Goal: Task Accomplishment & Management: Complete application form

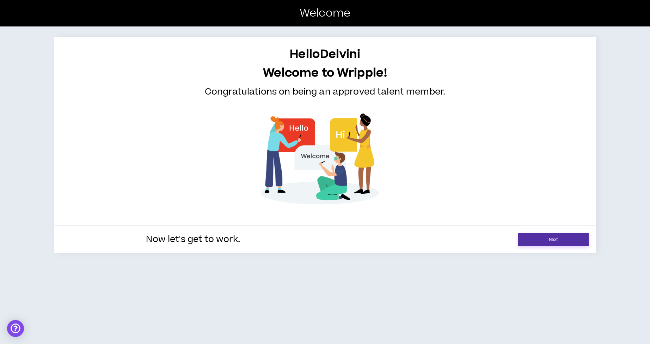
click at [558, 240] on link "Next" at bounding box center [553, 239] width 71 height 13
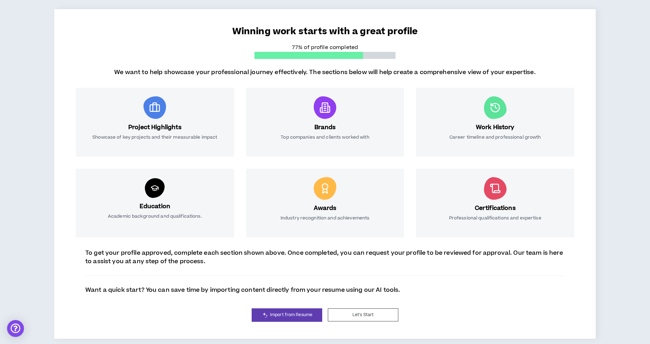
scroll to position [49, 0]
click at [369, 317] on button "Let's Start" at bounding box center [363, 315] width 71 height 13
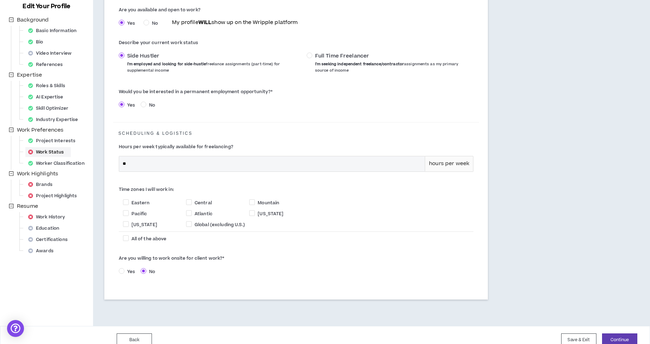
scroll to position [96, 0]
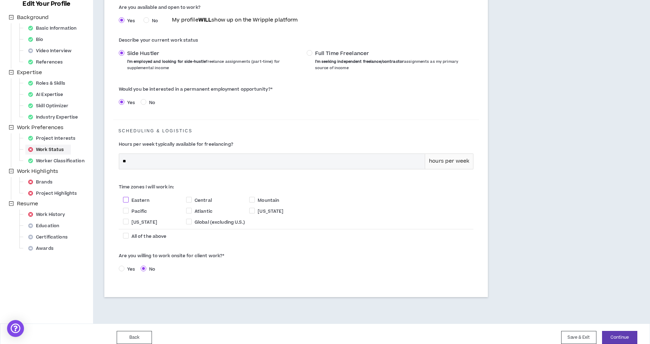
click at [127, 200] on span at bounding box center [126, 200] width 6 height 6
checkbox input "****"
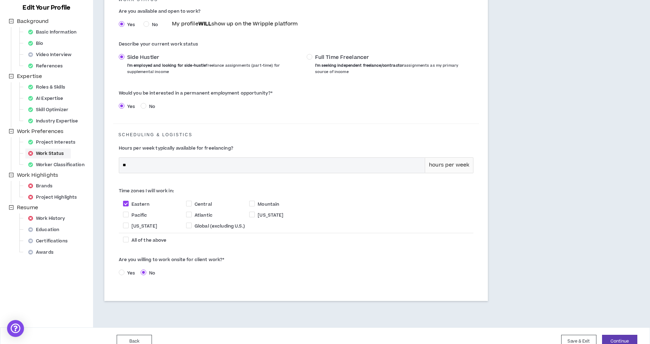
scroll to position [92, 0]
click at [128, 241] on span at bounding box center [126, 240] width 6 height 6
checkbox input "****"
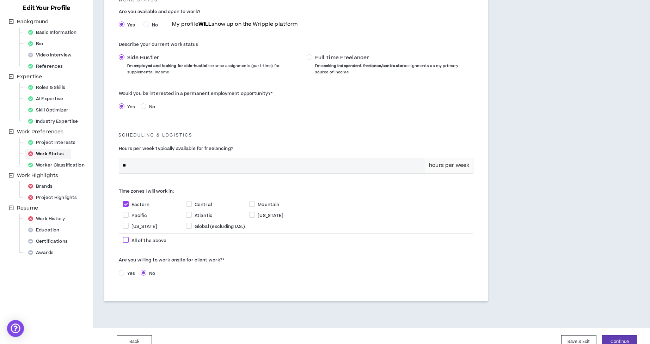
checkbox input "****"
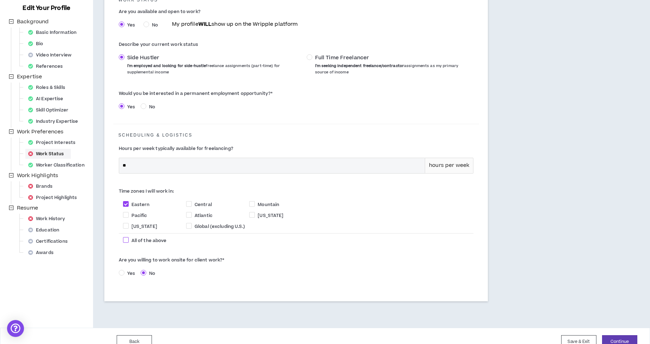
checkbox input "****"
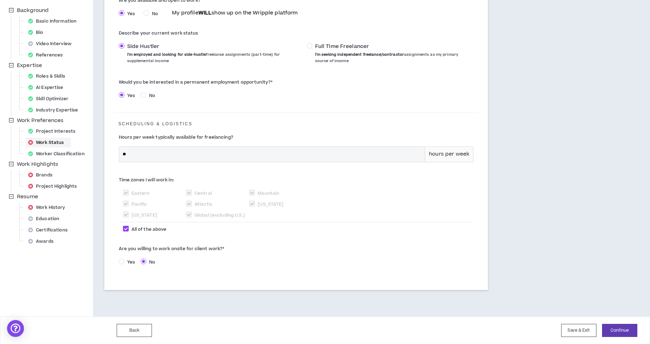
scroll to position [102, 0]
click at [126, 226] on span at bounding box center [126, 229] width 6 height 6
checkbox input "*****"
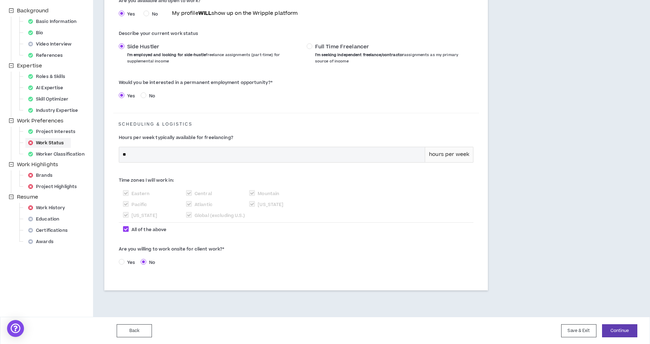
checkbox input "*****"
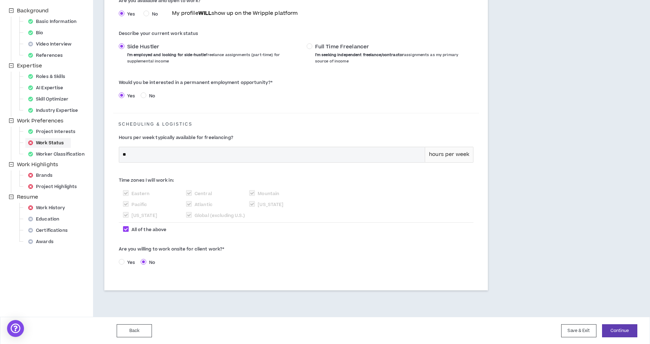
checkbox input "*****"
click at [127, 194] on span at bounding box center [126, 193] width 6 height 6
checkbox input "****"
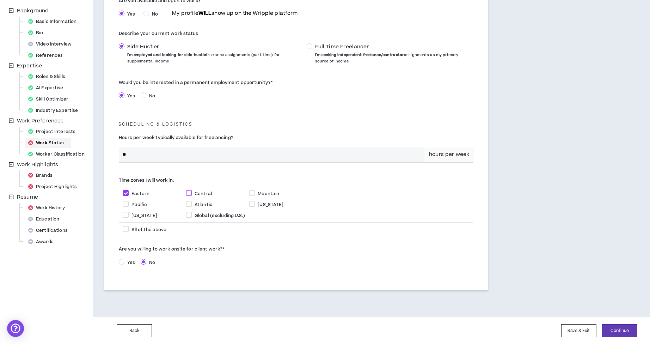
click at [190, 193] on span at bounding box center [189, 193] width 6 height 6
checkbox input "****"
click at [127, 204] on span at bounding box center [126, 204] width 6 height 6
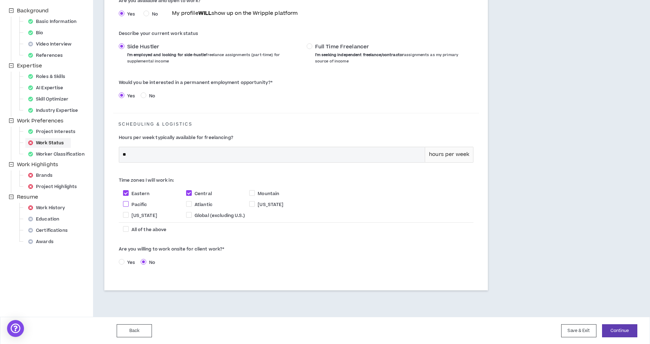
checkbox input "****"
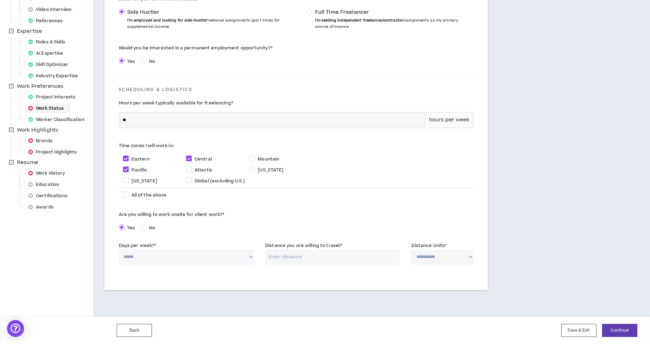
scroll to position [136, 0]
select select "*"
click at [321, 257] on input "Distance you are willing to travel: *" at bounding box center [332, 257] width 135 height 15
select select "*****"
click at [352, 258] on input "Distance you are willing to travel: *" at bounding box center [332, 257] width 135 height 15
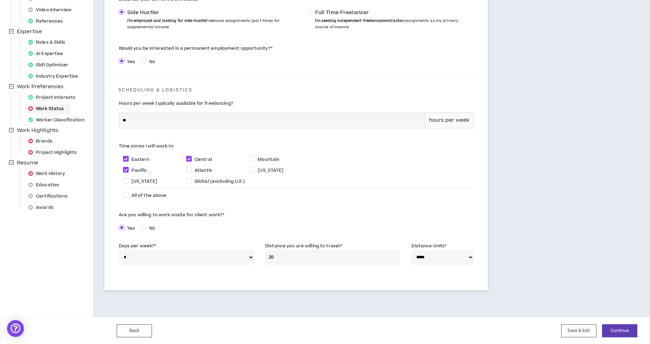
type input "20"
click at [388, 205] on div "Time zones I will work in: [GEOGRAPHIC_DATA] Atlantic [US_STATE] [US_STATE] Glo…" at bounding box center [296, 173] width 366 height 69
click at [617, 331] on button "Continue" at bounding box center [619, 330] width 35 height 13
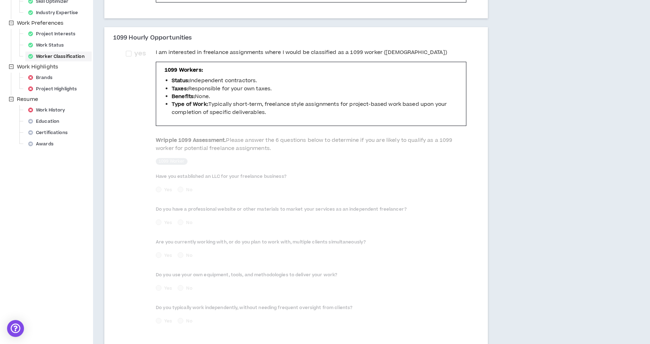
scroll to position [200, 0]
click at [132, 53] on span "yes" at bounding box center [140, 53] width 17 height 10
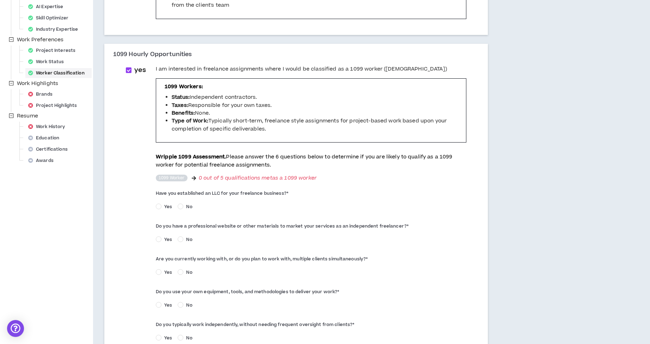
scroll to position [185, 0]
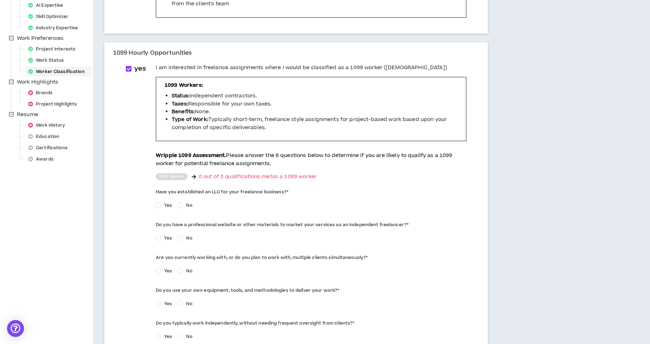
click at [129, 69] on span at bounding box center [129, 69] width 6 height 6
checkbox input "*****"
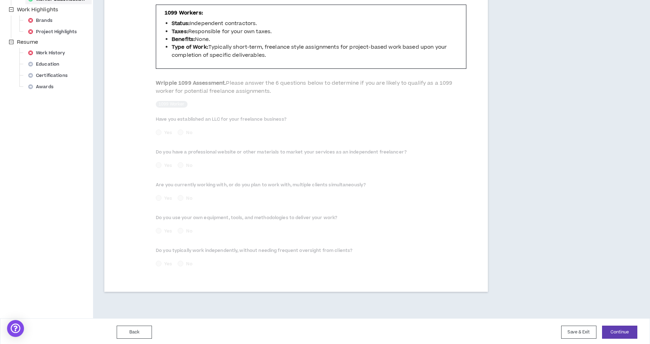
scroll to position [256, 0]
click at [622, 330] on button "Continue" at bounding box center [619, 332] width 35 height 13
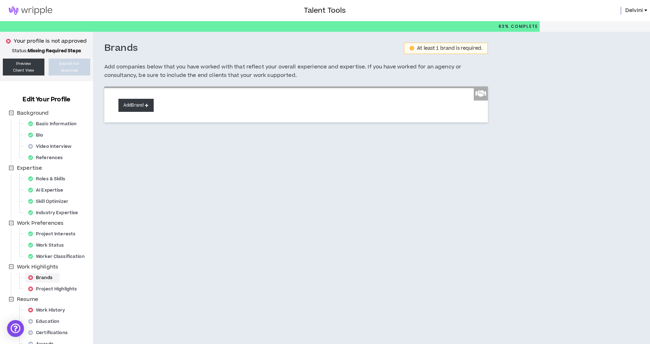
click at [147, 106] on button "Add Brand" at bounding box center [135, 105] width 35 height 13
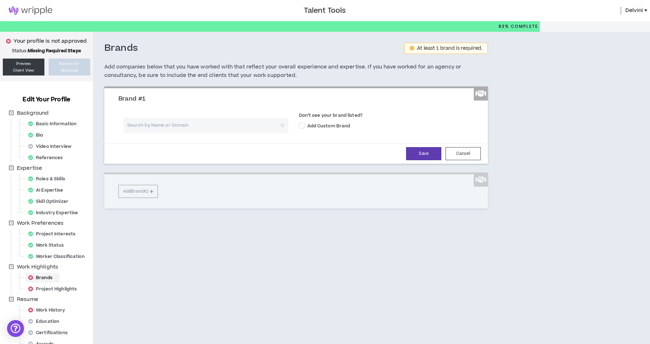
click at [191, 126] on input "search" at bounding box center [204, 125] width 152 height 15
type input "SlimFast"
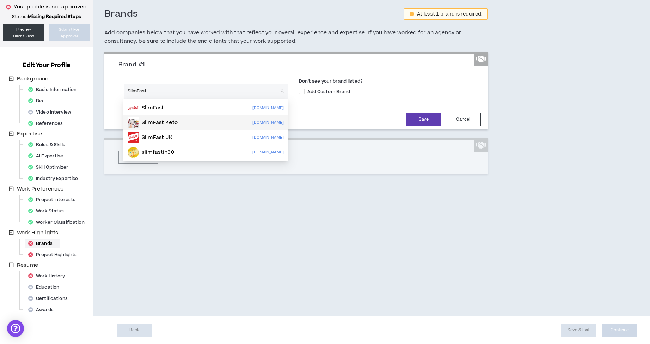
scroll to position [34, 0]
click at [163, 109] on p "SlimFast" at bounding box center [153, 107] width 22 height 7
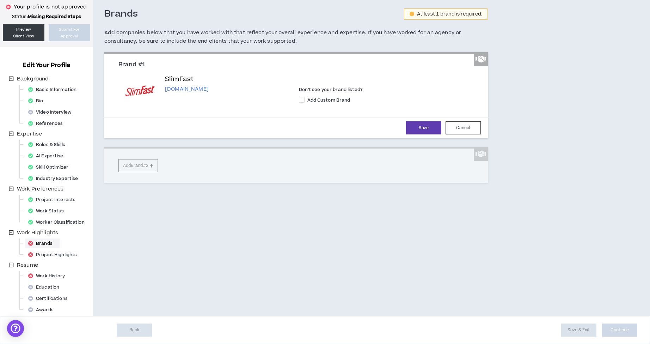
click at [178, 94] on div "SlimFast [DOMAIN_NAME]" at bounding box center [206, 90] width 165 height 33
click at [145, 165] on div "Brand #1 SlimFast [DOMAIN_NAME] Don’t see your brand listed? Add Custom Brand S…" at bounding box center [296, 117] width 384 height 130
click at [154, 164] on div "Brand #1 SlimFast [DOMAIN_NAME] Don’t see your brand listed? Add Custom Brand S…" at bounding box center [296, 117] width 384 height 130
click at [429, 127] on button "Save" at bounding box center [423, 127] width 35 height 13
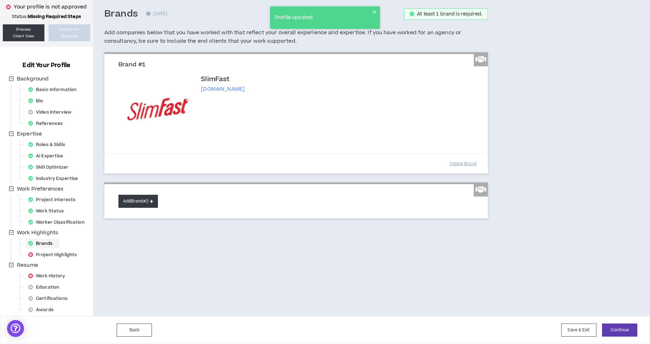
click at [153, 201] on icon at bounding box center [152, 201] width 4 height 4
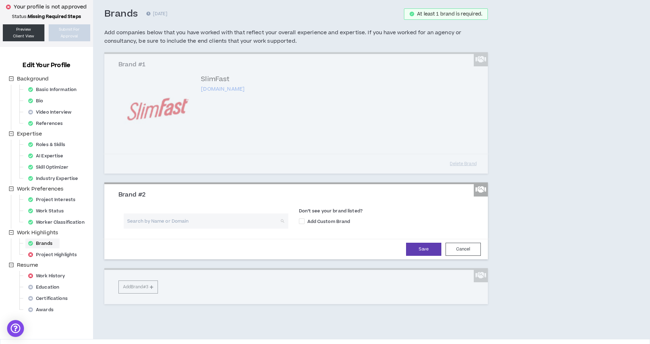
click at [172, 221] on input "search" at bounding box center [204, 220] width 152 height 15
type input "Mitsu"
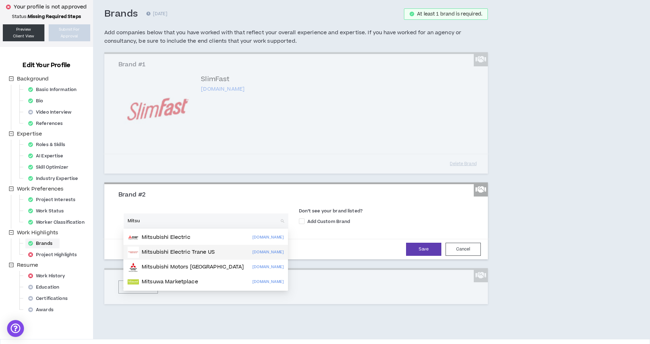
scroll to position [35, 0]
click at [181, 240] on p "Mitsubishi Electric" at bounding box center [166, 237] width 49 height 7
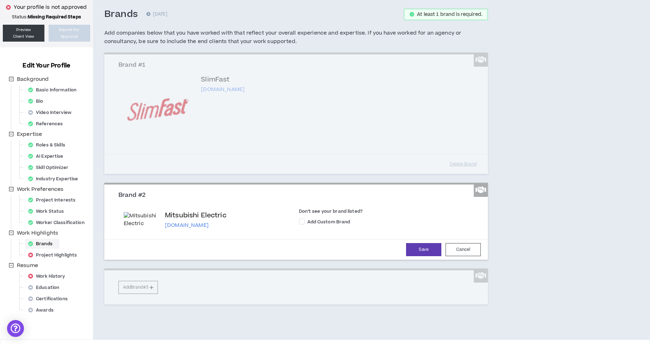
scroll to position [32, 0]
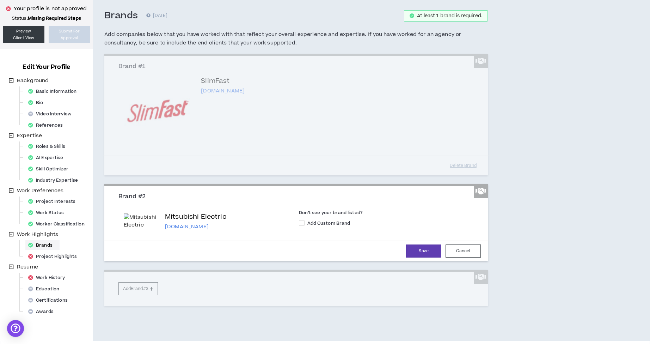
click at [136, 220] on img at bounding box center [140, 221] width 33 height 16
drag, startPoint x: 157, startPoint y: 227, endPoint x: 190, endPoint y: 220, distance: 33.8
click at [158, 226] on div "Mitsubishi Electric [DOMAIN_NAME]" at bounding box center [206, 221] width 165 height 18
click at [196, 219] on p "Mitsubishi Electric" at bounding box center [195, 217] width 61 height 10
click at [201, 225] on p "[DOMAIN_NAME]" at bounding box center [195, 226] width 61 height 7
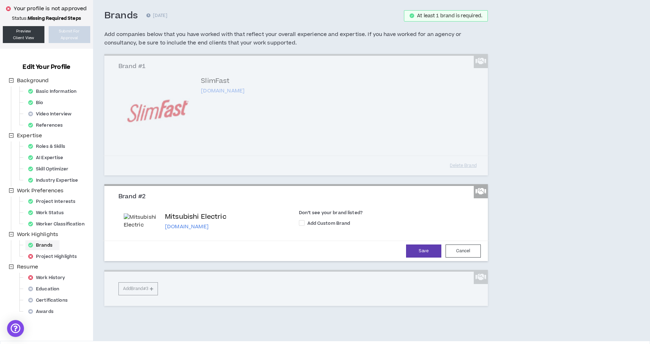
click at [237, 225] on div "Mitsubishi Electric [DOMAIN_NAME]" at bounding box center [226, 221] width 123 height 18
click at [472, 255] on button "Cancel" at bounding box center [463, 250] width 35 height 13
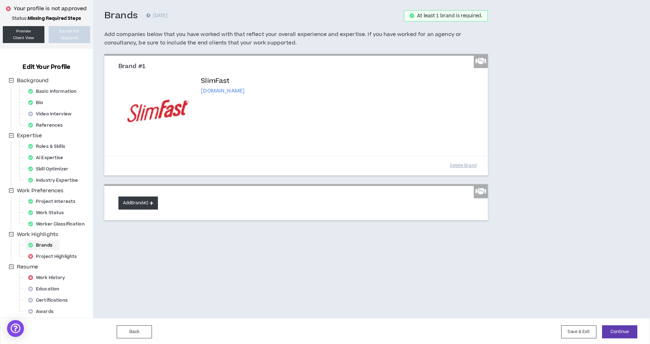
click at [137, 200] on button "Add Brand #2" at bounding box center [137, 202] width 39 height 13
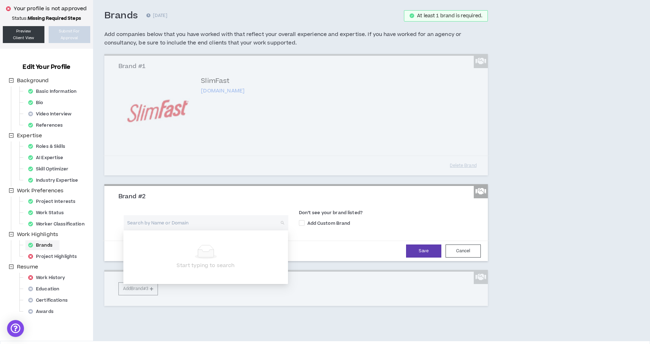
click at [170, 219] on input "search" at bounding box center [204, 222] width 152 height 15
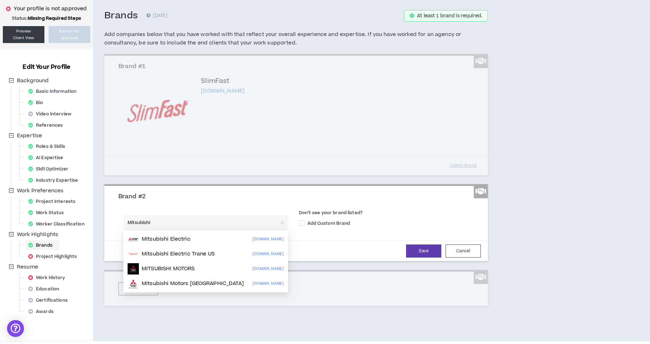
type input "Mitsubishi E"
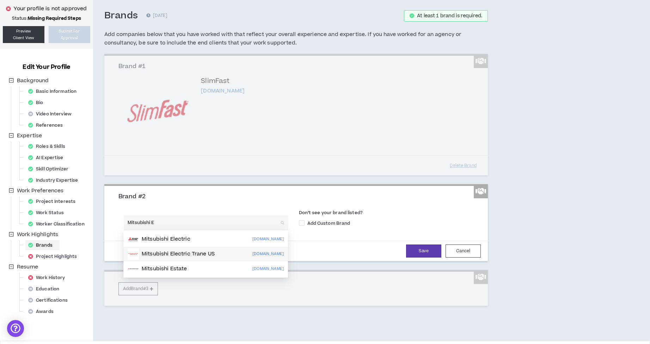
click at [177, 256] on p "Mitsubishi Electric Trane US" at bounding box center [178, 253] width 73 height 7
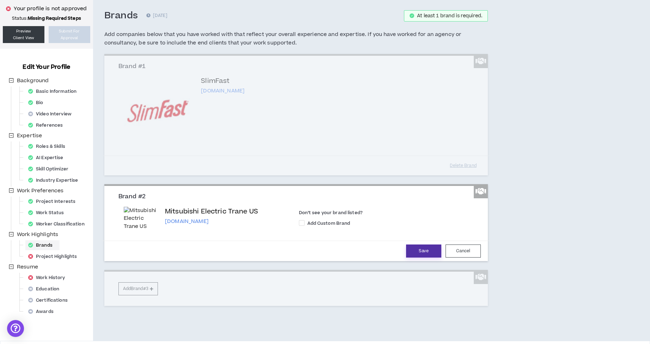
click at [423, 250] on button "Save" at bounding box center [423, 250] width 35 height 13
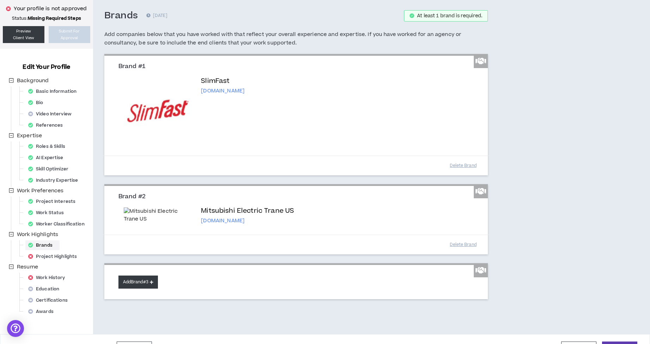
click at [141, 284] on button "Add Brand #3" at bounding box center [137, 281] width 39 height 13
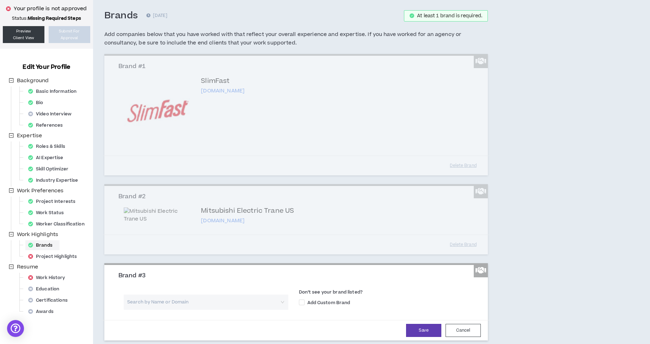
click at [147, 302] on input "search" at bounding box center [204, 301] width 152 height 15
type input "Freud America Inc"
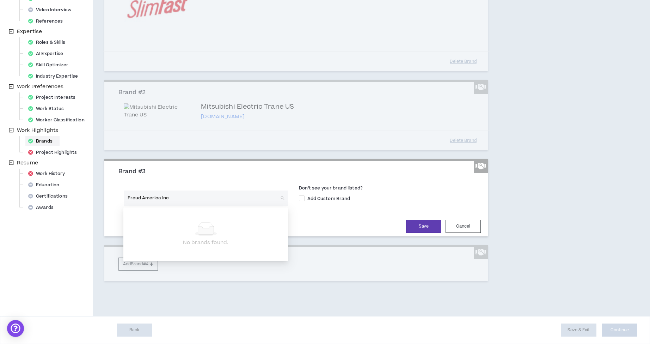
scroll to position [137, 0]
click at [206, 181] on div "Search by Name or Domain Don’t see your brand listed? Add Custom Brand" at bounding box center [296, 195] width 366 height 29
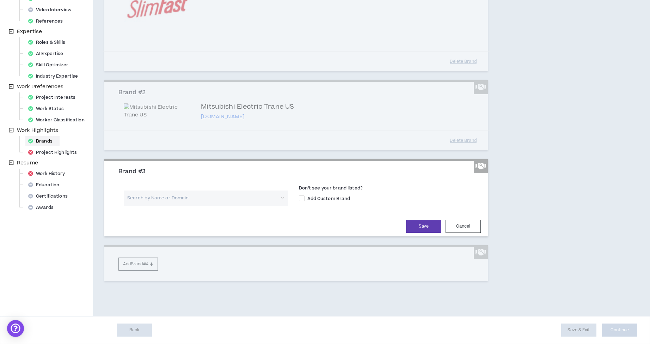
click at [214, 199] on input "search" at bounding box center [204, 197] width 152 height 15
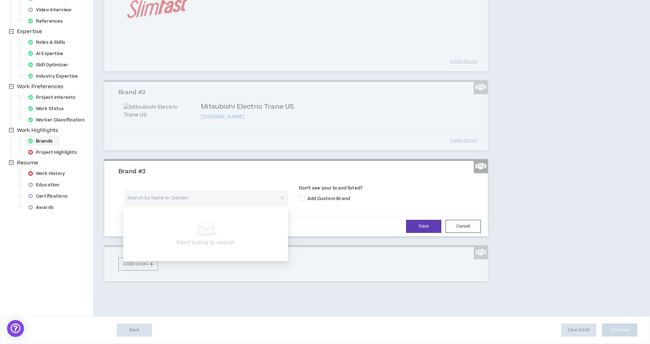
click at [209, 201] on input "search" at bounding box center [204, 197] width 152 height 15
type input "Freud America Inc."
click at [302, 197] on span at bounding box center [302, 198] width 6 height 6
checkbox input "****"
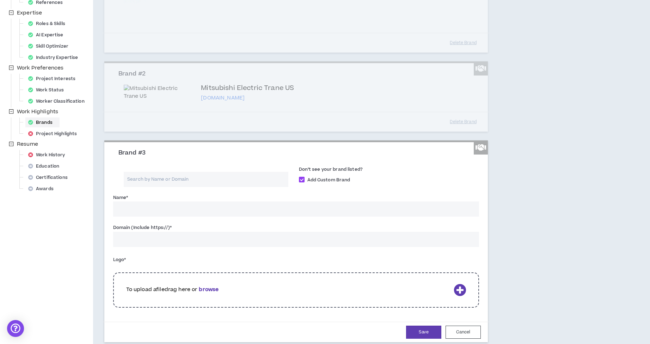
scroll to position [160, 0]
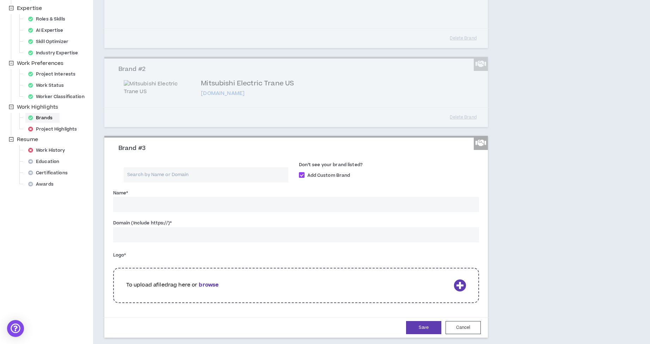
click at [180, 206] on input "Name *" at bounding box center [296, 204] width 366 height 15
type input "Freud America Inc."
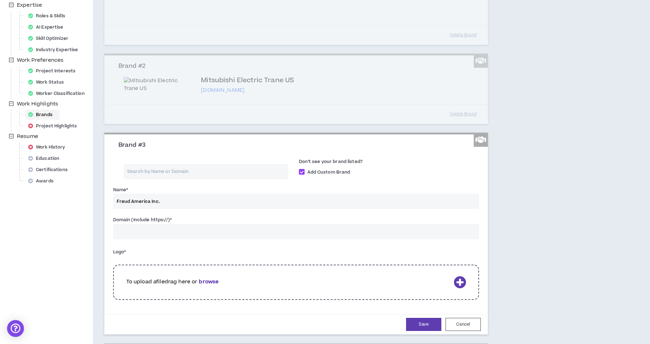
click at [162, 239] on input "Domain (Include https://) *" at bounding box center [296, 231] width 366 height 15
click at [470, 330] on button "Cancel" at bounding box center [463, 324] width 35 height 13
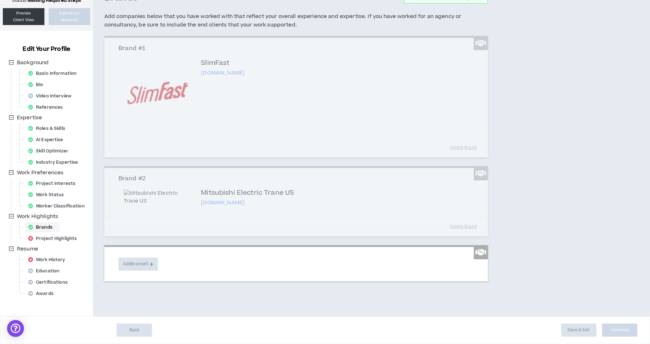
scroll to position [51, 0]
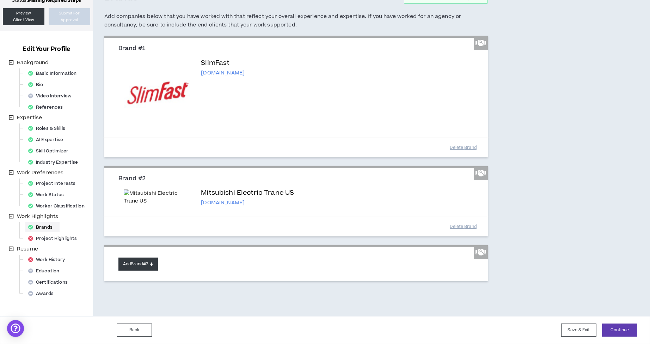
click at [130, 267] on button "Add Brand #3" at bounding box center [137, 263] width 39 height 13
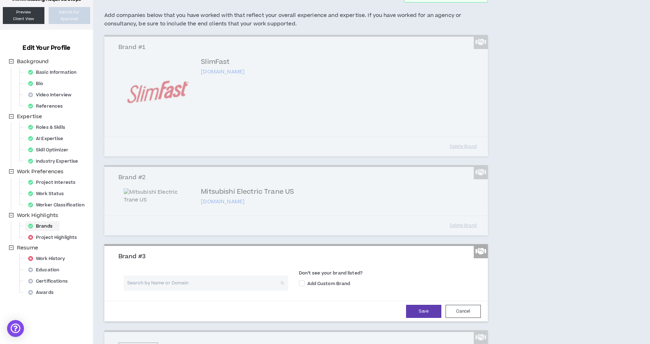
click at [195, 285] on input "search" at bounding box center [204, 282] width 152 height 15
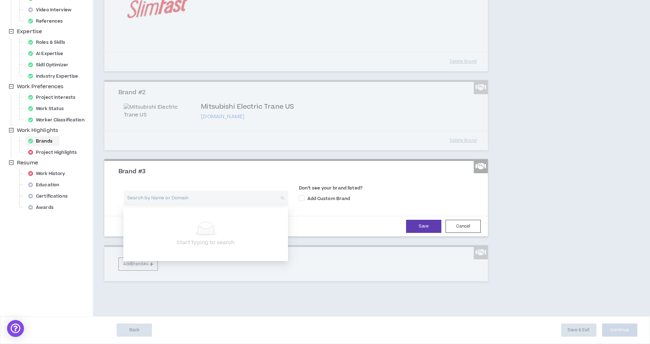
scroll to position [137, 0]
click at [302, 199] on span at bounding box center [302, 198] width 6 height 6
checkbox input "****"
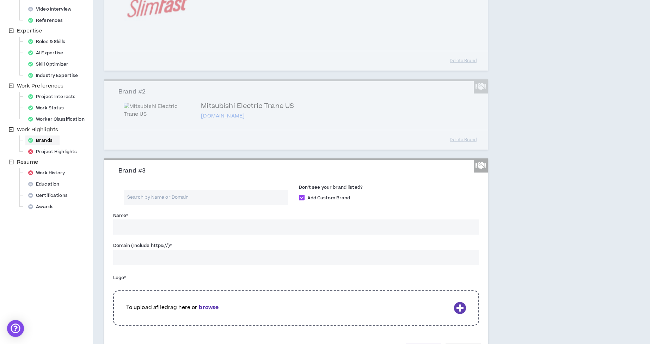
click at [171, 226] on input "Name *" at bounding box center [296, 226] width 366 height 15
type input "Culture Experience [GEOGRAPHIC_DATA]"
click at [173, 258] on input "Domain (Include https://) *" at bounding box center [296, 257] width 366 height 15
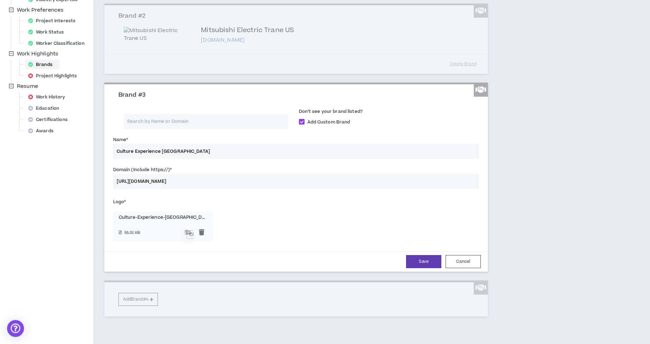
scroll to position [210, 0]
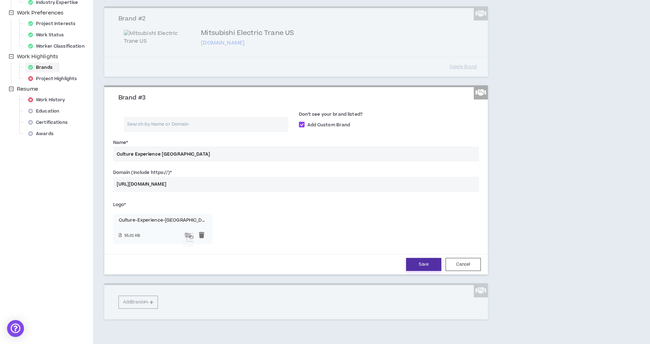
type input "[URL][DOMAIN_NAME]"
click at [424, 264] on button "Save" at bounding box center [423, 264] width 35 height 13
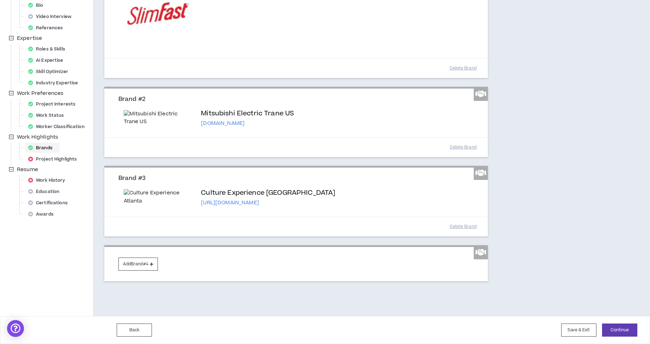
scroll to position [181, 0]
click at [137, 264] on button "Add Brand #4" at bounding box center [137, 263] width 39 height 13
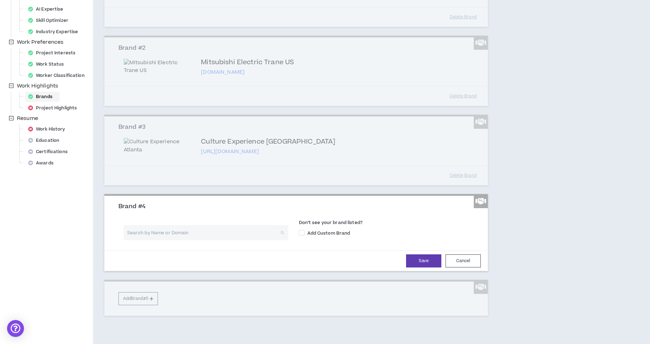
click at [207, 240] on input "search" at bounding box center [204, 232] width 152 height 15
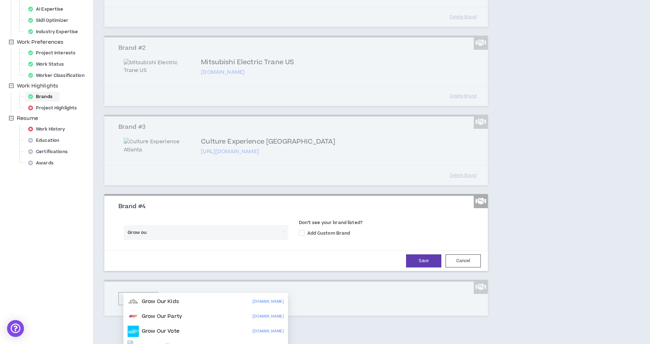
type input "Grow out"
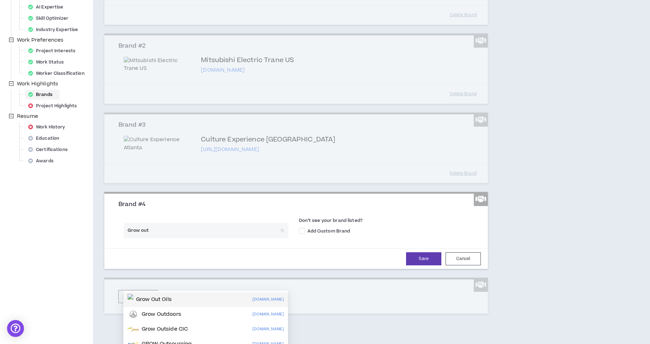
click at [184, 300] on div "Grow Out Oils [DOMAIN_NAME]" at bounding box center [206, 299] width 156 height 11
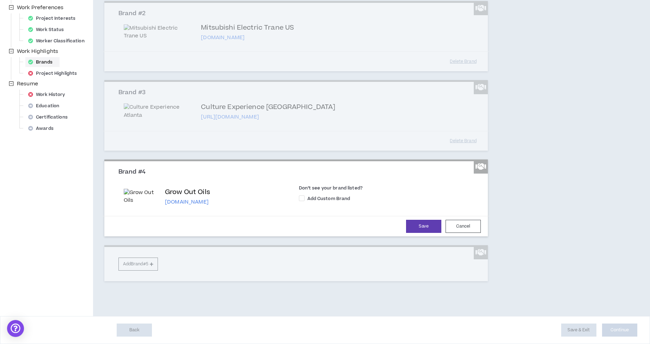
scroll to position [275, 0]
click at [302, 199] on span at bounding box center [302, 198] width 6 height 6
checkbox input "****"
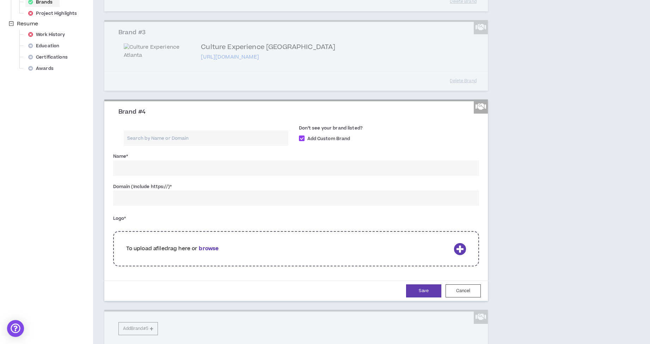
click at [165, 176] on input "Name *" at bounding box center [296, 167] width 366 height 15
type input "Grow Out Oils"
click at [156, 206] on input "Domain (Include https://) *" at bounding box center [296, 197] width 366 height 15
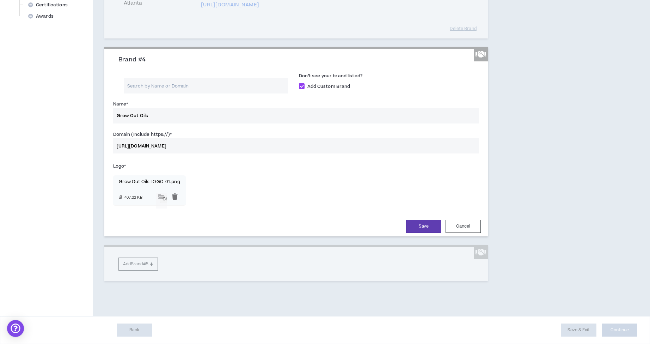
scroll to position [340, 0]
type input "[URL][DOMAIN_NAME]"
click at [425, 233] on button "Save" at bounding box center [423, 226] width 35 height 13
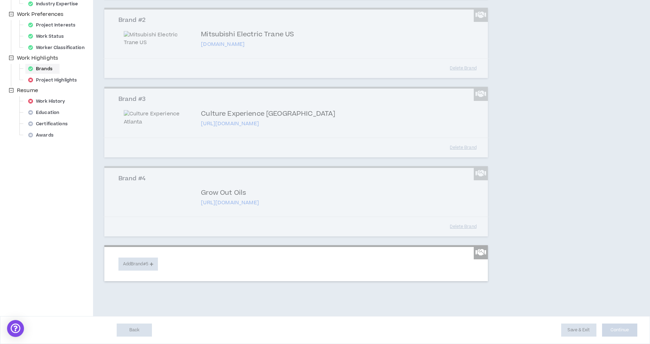
scroll to position [260, 0]
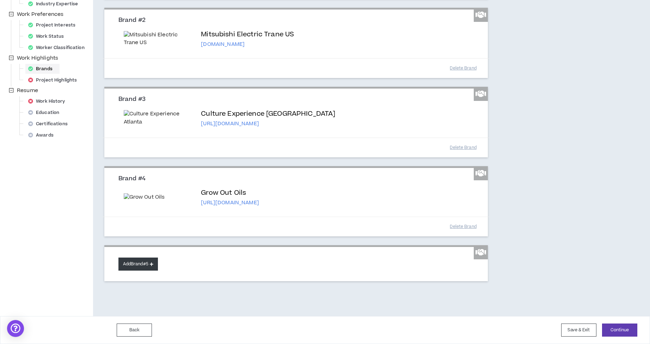
click at [142, 270] on button "Add Brand #5" at bounding box center [137, 263] width 39 height 13
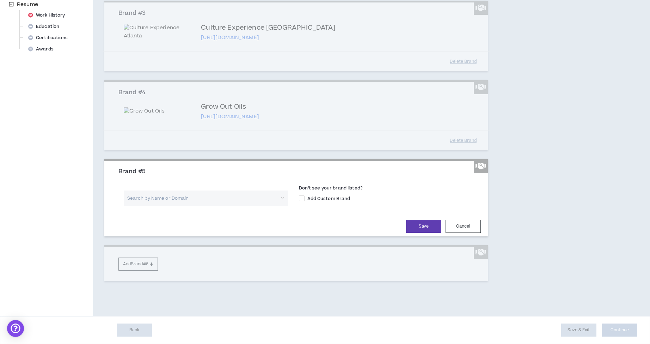
scroll to position [391, 0]
click at [179, 201] on input "search" at bounding box center [204, 197] width 152 height 15
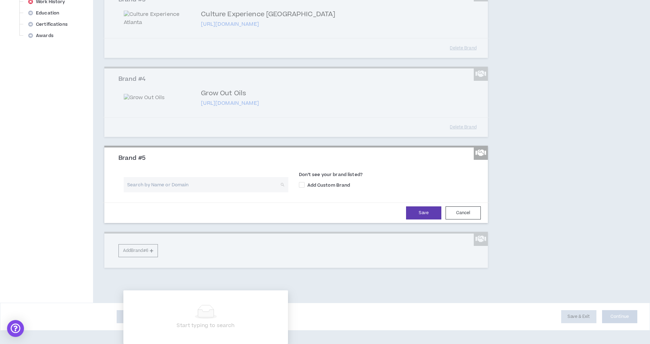
click at [206, 162] on h3 "Brand #5" at bounding box center [298, 158] width 361 height 8
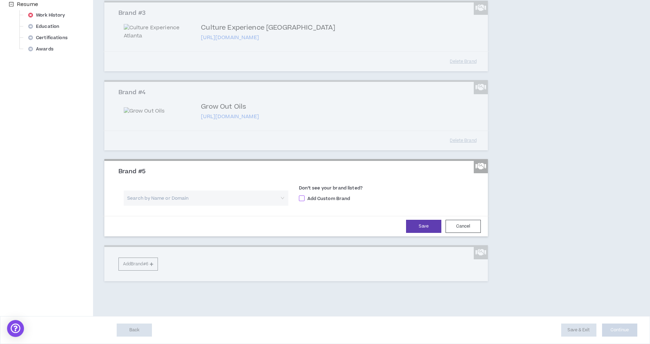
click at [302, 199] on span at bounding box center [302, 198] width 6 height 6
checkbox input "****"
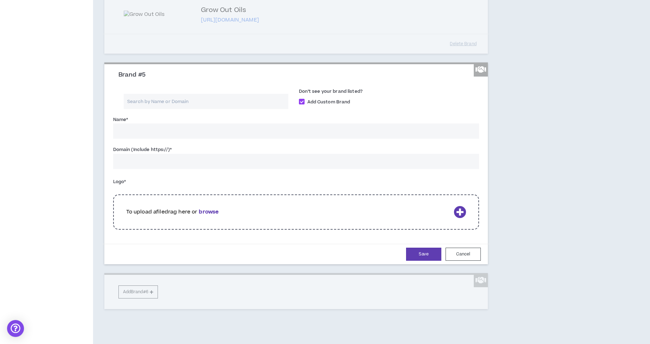
click at [149, 139] on input "Name *" at bounding box center [296, 130] width 366 height 15
type input "Freud America Inc."
click at [177, 169] on input "Domain (Include https://) *" at bounding box center [296, 161] width 366 height 15
paste input "[URL][DOMAIN_NAME]"
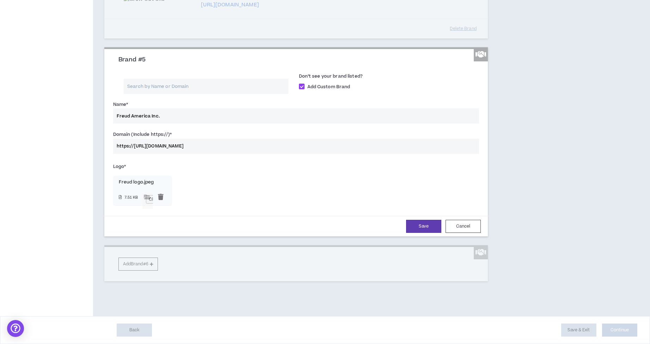
scroll to position [427, 0]
type input "https://[URL][DOMAIN_NAME]"
click at [153, 209] on input "file" at bounding box center [147, 201] width 11 height 15
click at [467, 233] on button "Cancel" at bounding box center [463, 226] width 35 height 13
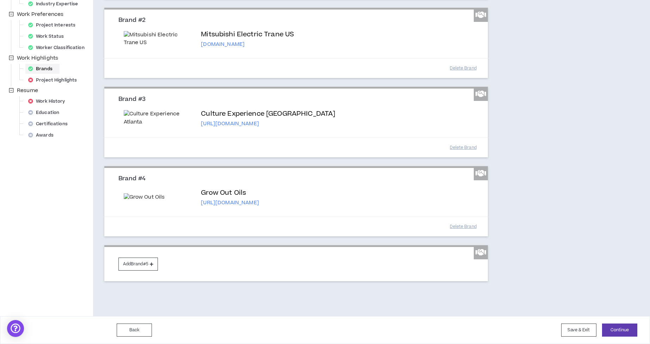
scroll to position [306, 0]
click at [142, 262] on button "Add Brand #5" at bounding box center [137, 263] width 39 height 13
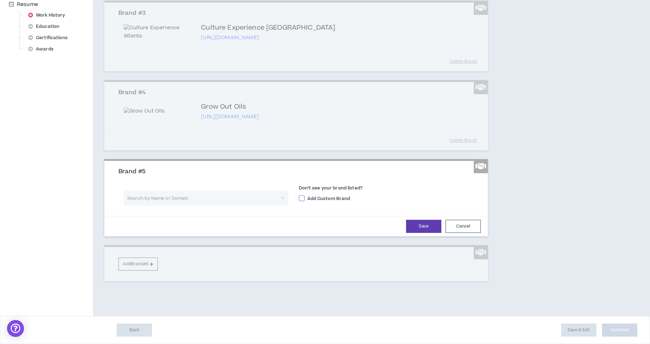
click at [303, 201] on span at bounding box center [302, 198] width 6 height 6
checkbox input "****"
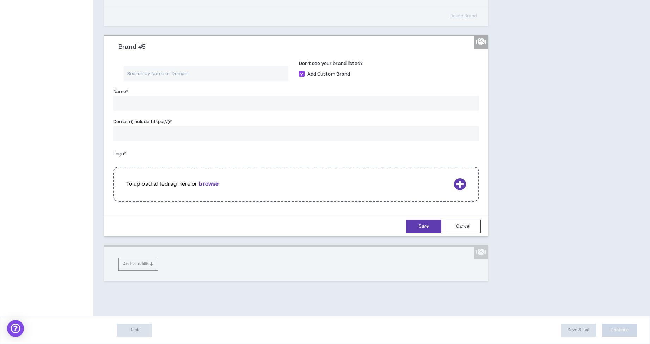
scroll to position [455, 0]
click at [161, 111] on input "Name *" at bounding box center [296, 103] width 366 height 15
type input "F"
type input "Freud America Inc."
click at [163, 141] on input "Domain (Include https://) *" at bounding box center [296, 133] width 366 height 15
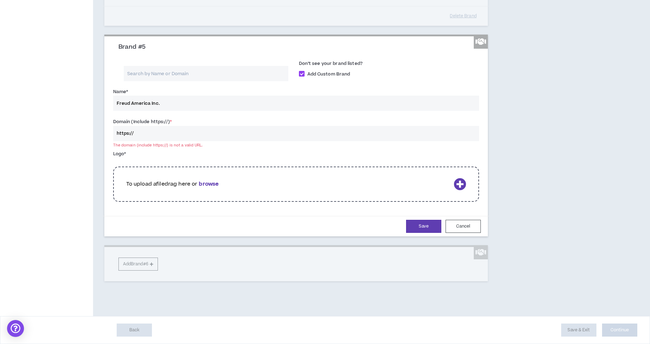
paste input "[URL][DOMAIN_NAME]"
type input "https://[URL][DOMAIN_NAME]"
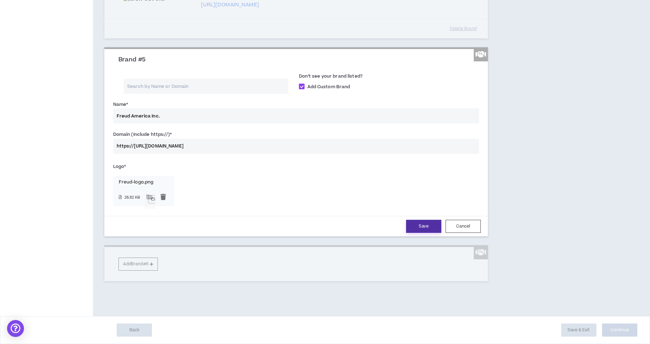
click at [427, 233] on button "Save" at bounding box center [423, 226] width 35 height 13
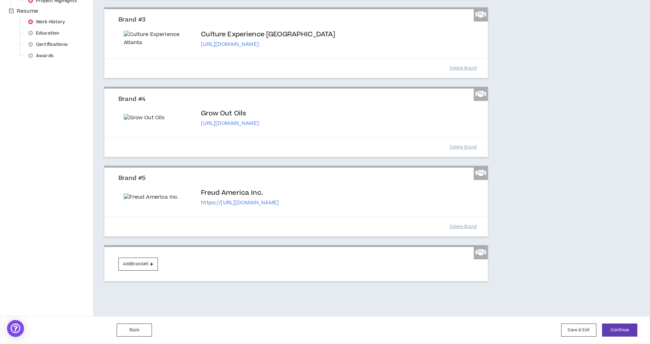
scroll to position [436, 0]
click at [139, 264] on button "Add Brand #6" at bounding box center [137, 263] width 39 height 13
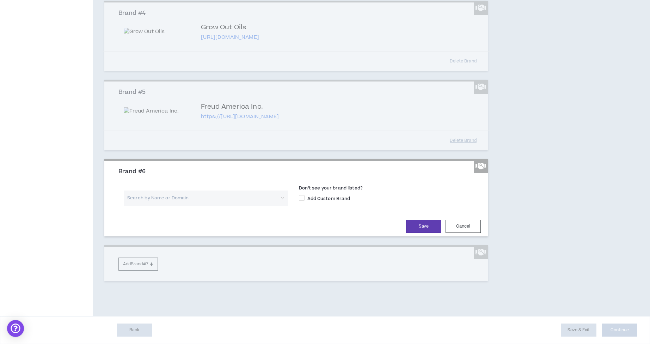
scroll to position [521, 0]
click at [202, 200] on input "search" at bounding box center [204, 197] width 152 height 15
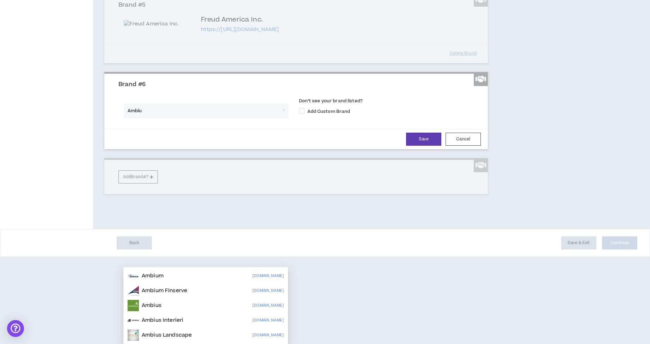
type input "Ambius"
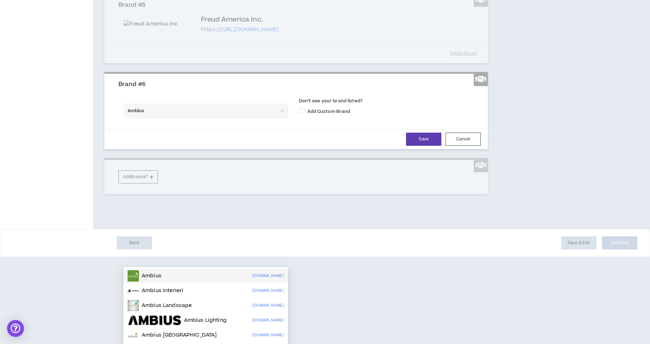
click at [138, 270] on img at bounding box center [133, 275] width 11 height 11
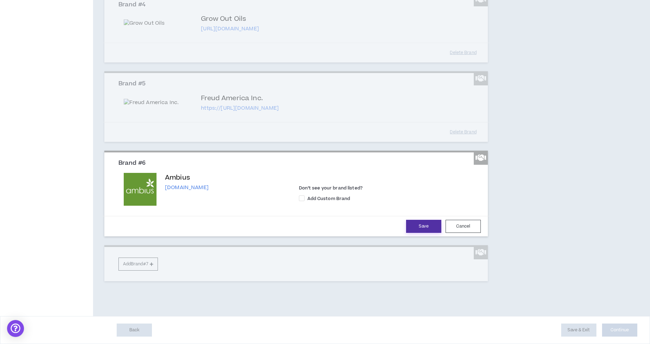
click at [430, 233] on button "Save" at bounding box center [423, 226] width 35 height 13
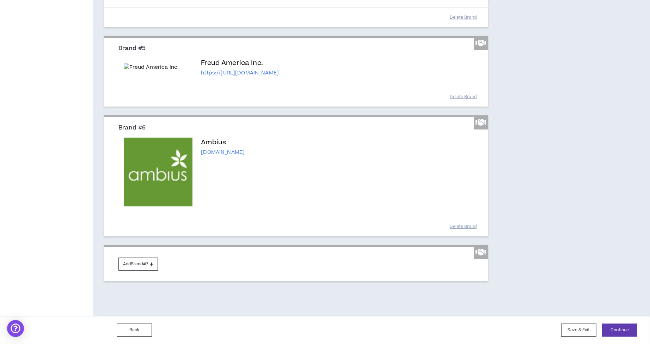
scroll to position [565, 0]
click at [618, 330] on button "Continue" at bounding box center [619, 329] width 35 height 13
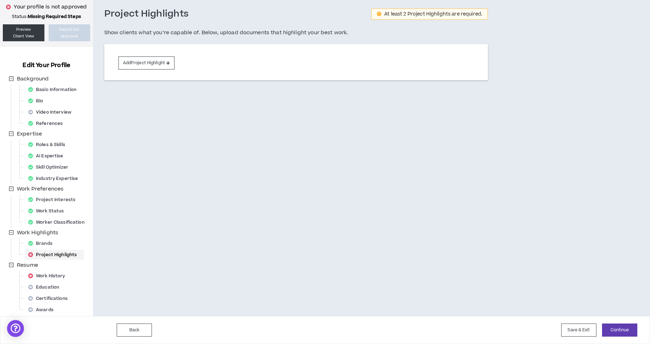
scroll to position [34, 0]
click at [132, 66] on button "Add Project Highlight" at bounding box center [146, 62] width 56 height 13
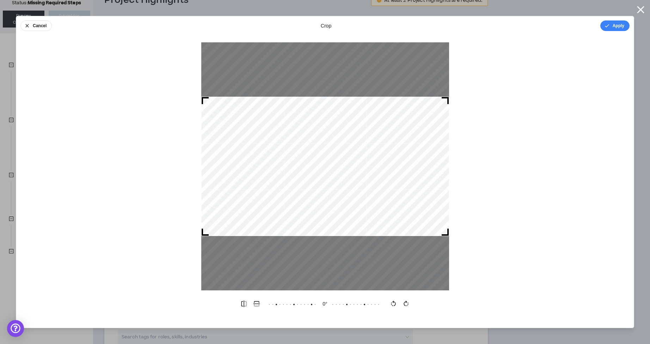
scroll to position [53, 0]
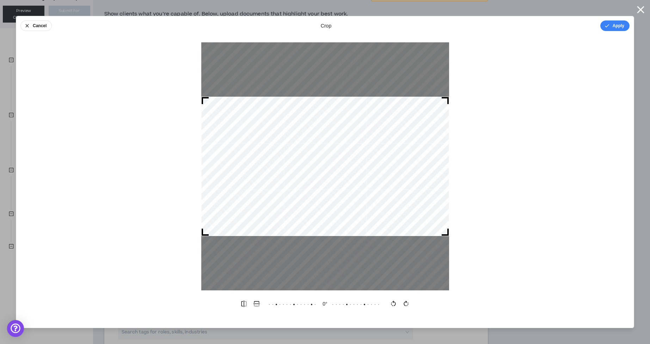
drag, startPoint x: 445, startPoint y: 97, endPoint x: 475, endPoint y: 62, distance: 45.7
click at [488, 56] on div at bounding box center [325, 166] width 618 height 248
drag, startPoint x: 448, startPoint y: 235, endPoint x: 451, endPoint y: 249, distance: 15.1
click at [451, 249] on div at bounding box center [325, 166] width 618 height 248
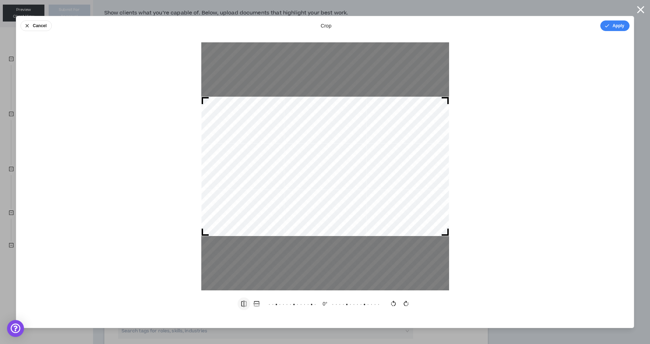
click at [244, 304] on icon "button" at bounding box center [243, 303] width 7 height 7
click at [257, 304] on icon "button" at bounding box center [256, 303] width 7 height 7
click at [29, 26] on icon "button" at bounding box center [27, 26] width 6 height 6
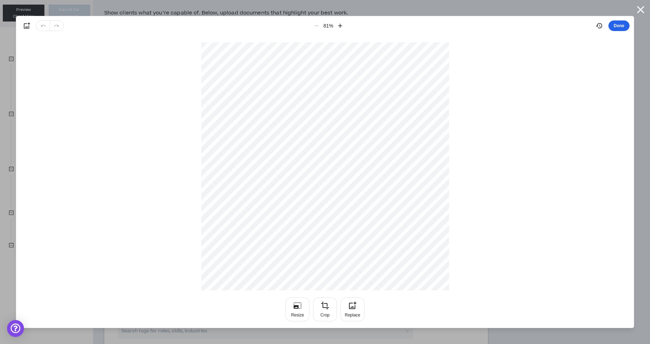
click at [622, 25] on button "Done" at bounding box center [619, 25] width 21 height 11
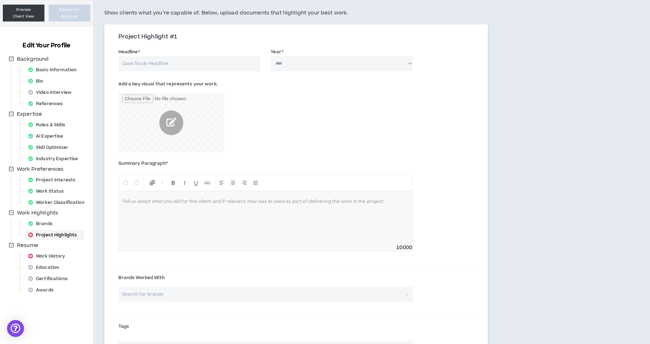
click at [297, 121] on div "Add a key visual that represents your work." at bounding box center [234, 115] width 233 height 74
click at [134, 201] on p at bounding box center [265, 201] width 287 height 7
drag, startPoint x: 123, startPoint y: 200, endPoint x: 278, endPoint y: 205, distance: 154.9
click at [278, 205] on div at bounding box center [266, 217] width 294 height 53
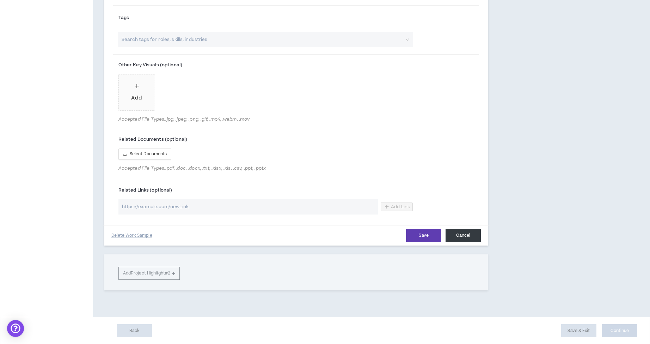
scroll to position [362, 0]
click at [460, 236] on button "Cancel" at bounding box center [463, 235] width 35 height 13
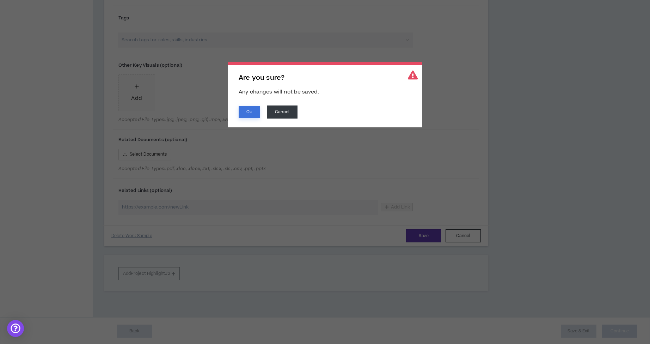
click at [249, 113] on button "Ok" at bounding box center [249, 112] width 21 height 12
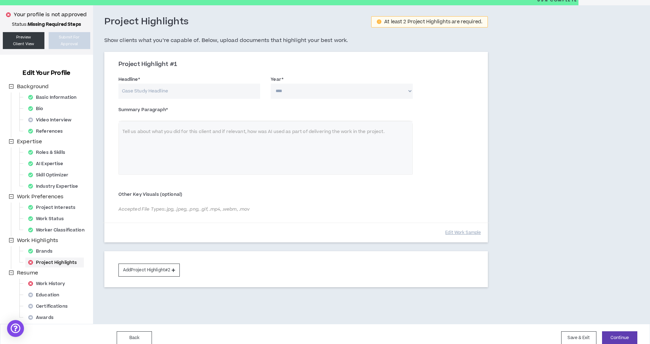
scroll to position [7, 0]
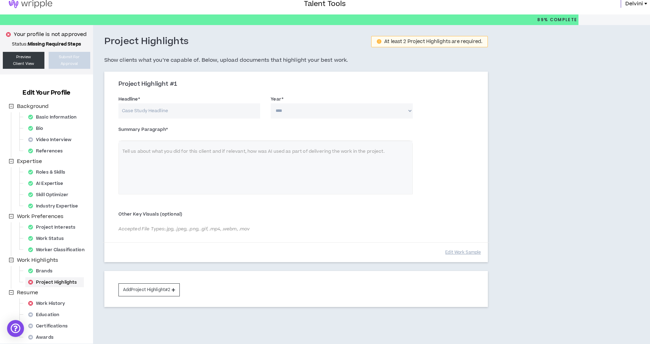
click at [212, 157] on div "Summary Paragraph * Normal Tell us about what you did for this client and if re…" at bounding box center [296, 165] width 366 height 83
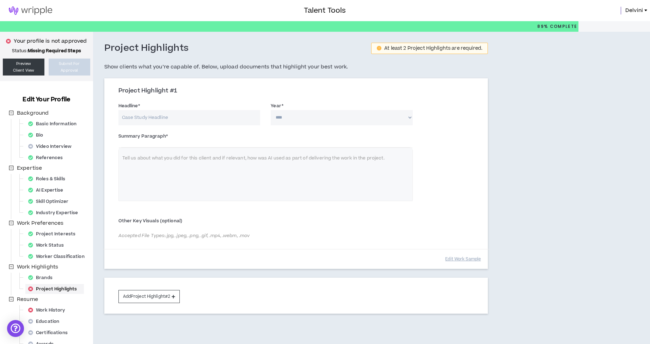
scroll to position [0, 0]
drag, startPoint x: 147, startPoint y: 156, endPoint x: 150, endPoint y: 159, distance: 4.5
click at [147, 156] on div "Summary Paragraph * Normal Tell us about what you did for this client and if re…" at bounding box center [296, 171] width 366 height 83
click at [124, 156] on div "Summary Paragraph * Normal Tell us about what you did for this client and if re…" at bounding box center [296, 171] width 366 height 83
click at [124, 157] on div "Summary Paragraph * Normal Tell us about what you did for this client and if re…" at bounding box center [296, 171] width 366 height 83
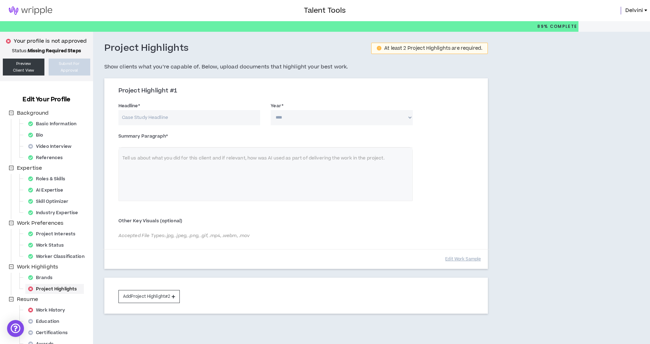
click at [125, 158] on div "Summary Paragraph * Normal Tell us about what you did for this client and if re…" at bounding box center [296, 171] width 366 height 83
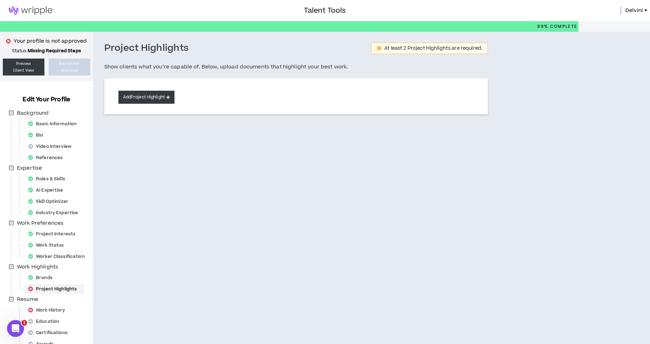
click at [150, 96] on button "Add Project Highlight" at bounding box center [146, 97] width 56 height 13
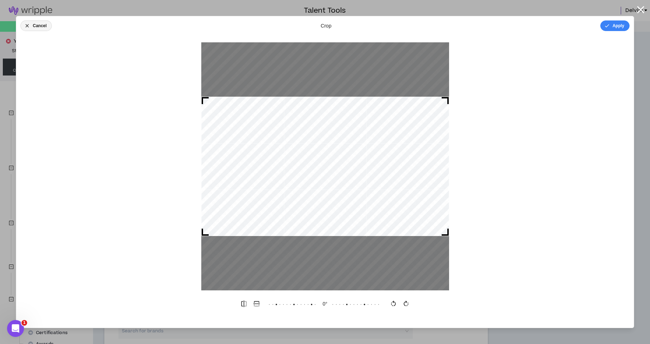
click at [27, 26] on icon "button" at bounding box center [27, 26] width 6 height 6
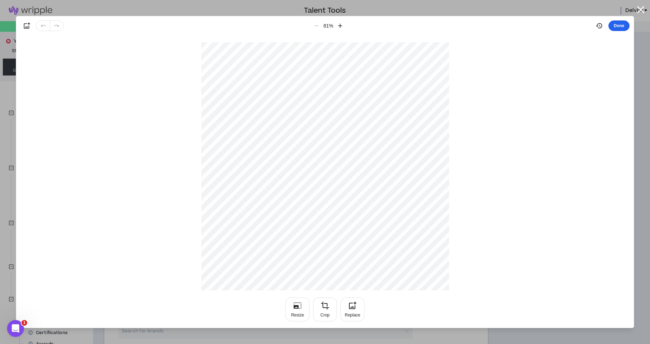
click at [623, 26] on button "Done" at bounding box center [619, 25] width 21 height 11
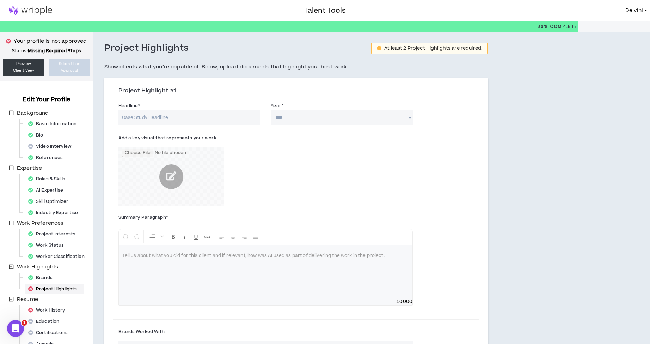
click at [206, 258] on div at bounding box center [266, 271] width 294 height 53
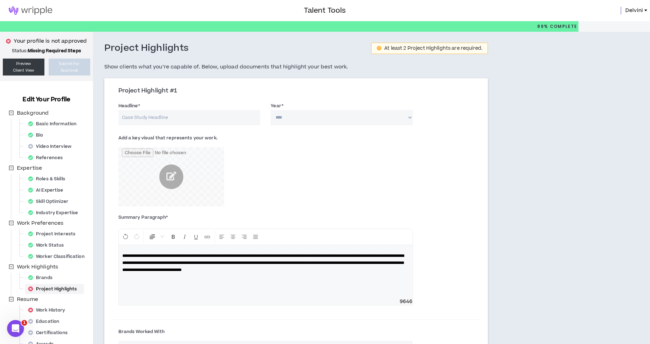
click at [193, 118] on input "Headline *" at bounding box center [189, 117] width 142 height 15
type input "Teatopia"
select select "****"
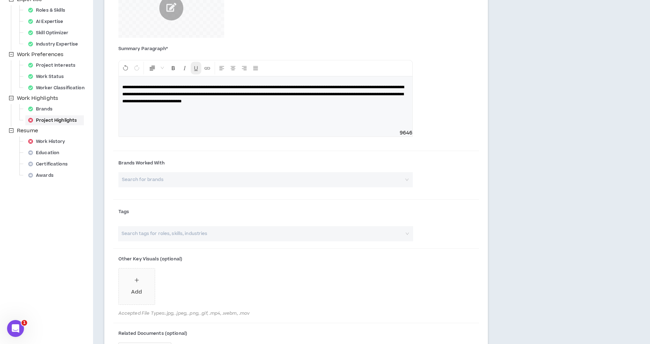
scroll to position [171, 0]
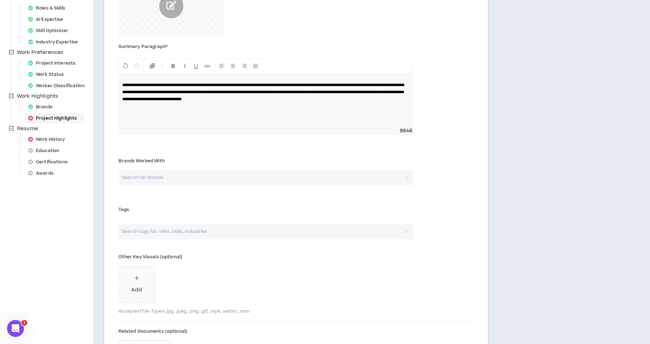
click at [179, 179] on input "search" at bounding box center [263, 177] width 282 height 15
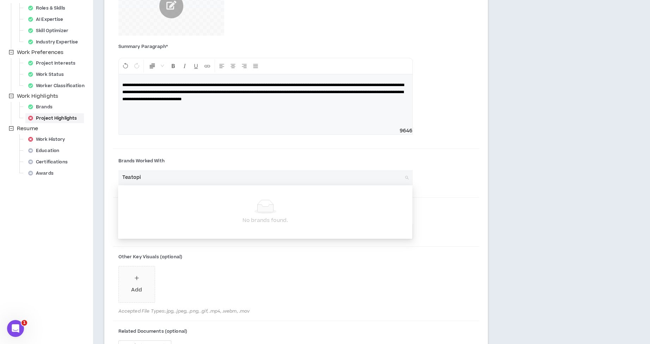
type input "Teatopia"
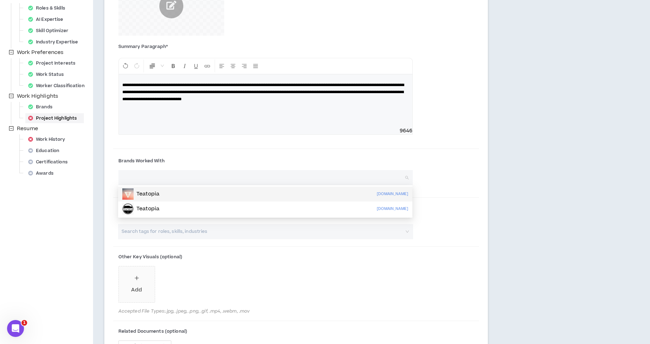
click at [274, 158] on label "Brands Worked With" at bounding box center [265, 160] width 294 height 11
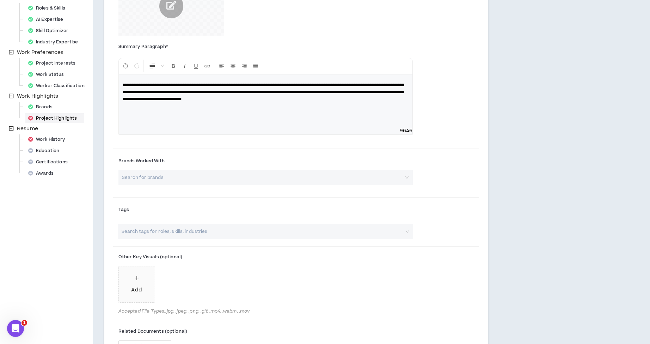
click at [197, 177] on input "search" at bounding box center [263, 177] width 282 height 15
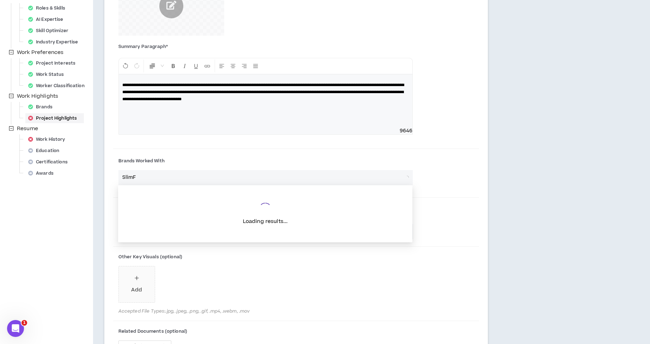
type input "SlimFa"
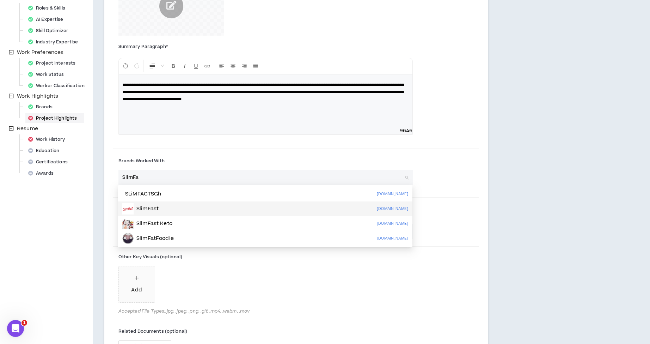
click at [147, 208] on p "SlimFast" at bounding box center [147, 208] width 22 height 7
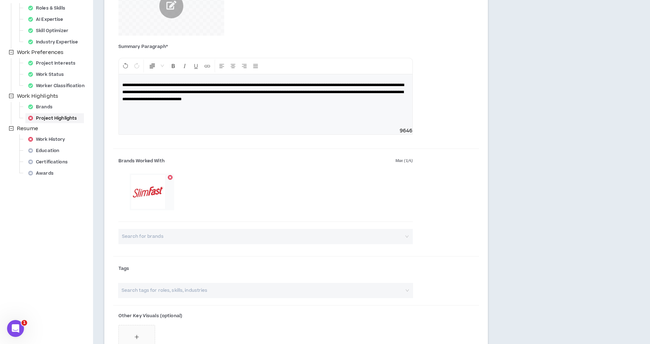
click at [168, 235] on input "search" at bounding box center [263, 236] width 282 height 15
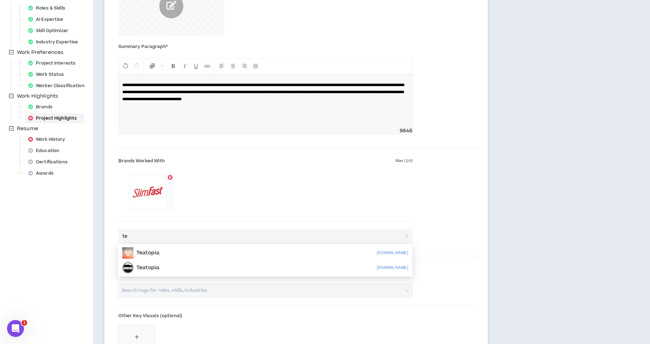
type input "t"
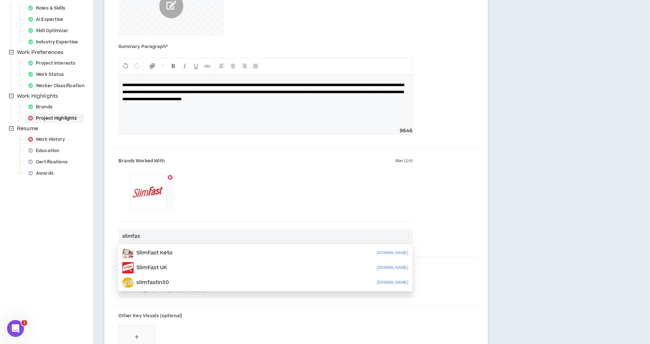
type input "slimfast"
click at [162, 256] on div "SlimFast Keto" at bounding box center [147, 252] width 50 height 11
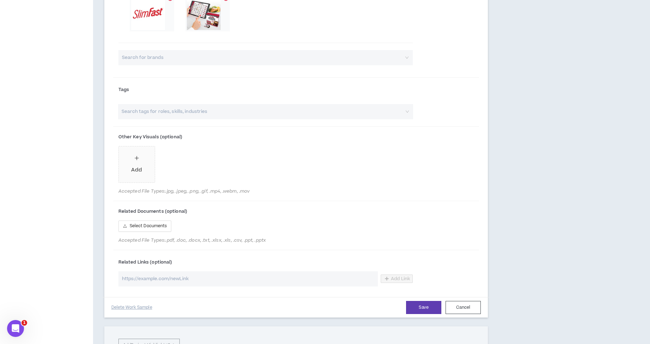
scroll to position [350, 0]
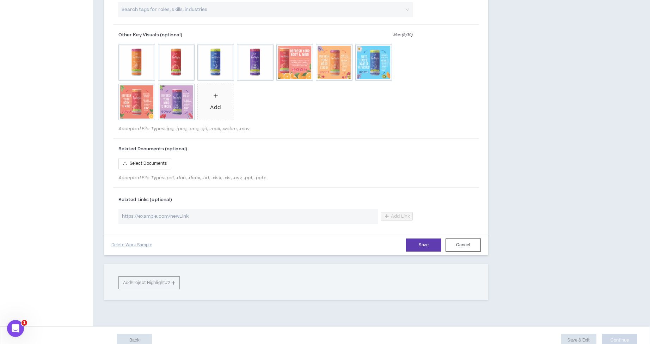
scroll to position [454, 0]
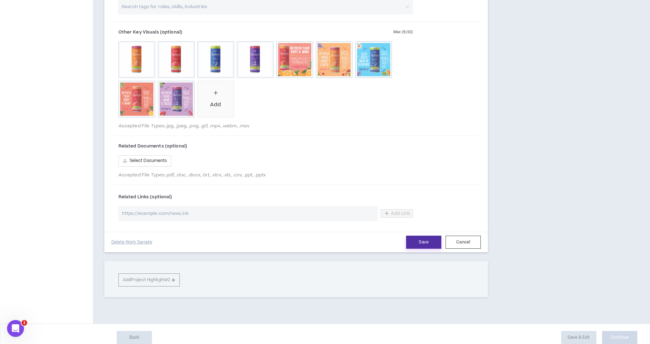
click at [420, 242] on button "Save" at bounding box center [423, 242] width 35 height 13
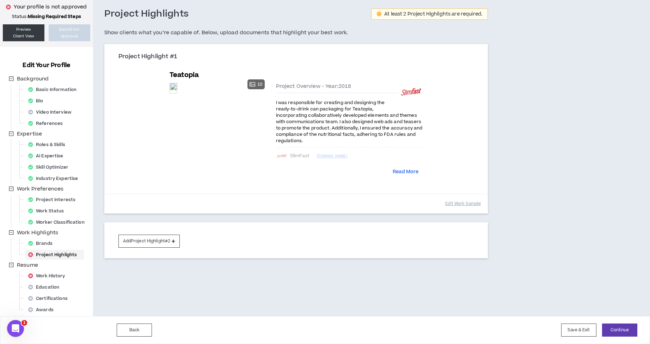
scroll to position [34, 0]
click at [150, 236] on button "Add Project Highlight #2" at bounding box center [149, 241] width 62 height 13
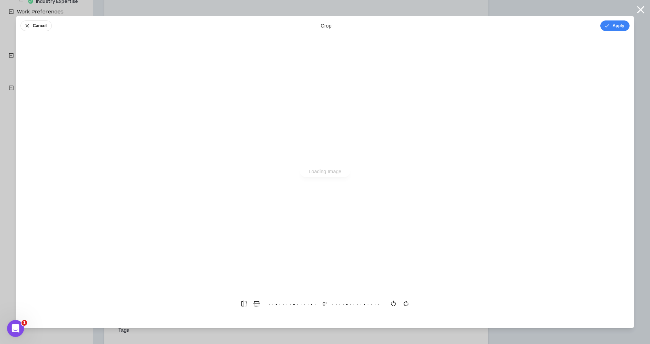
scroll to position [0, 0]
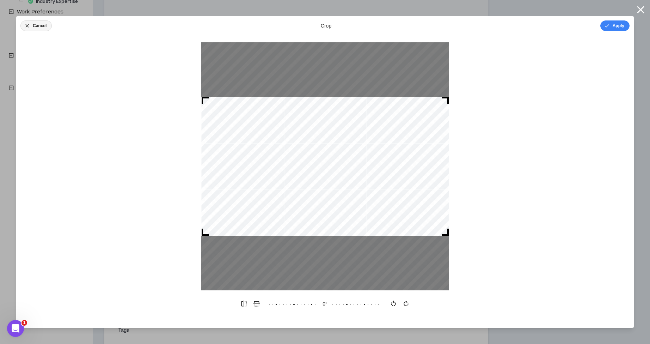
click at [28, 24] on icon "button" at bounding box center [27, 26] width 6 height 6
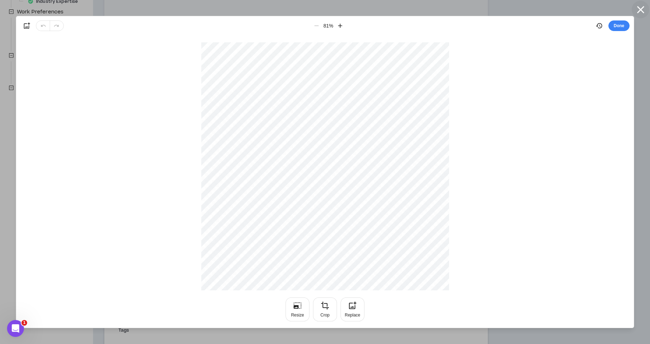
click at [639, 10] on icon "button" at bounding box center [641, 10] width 12 height 12
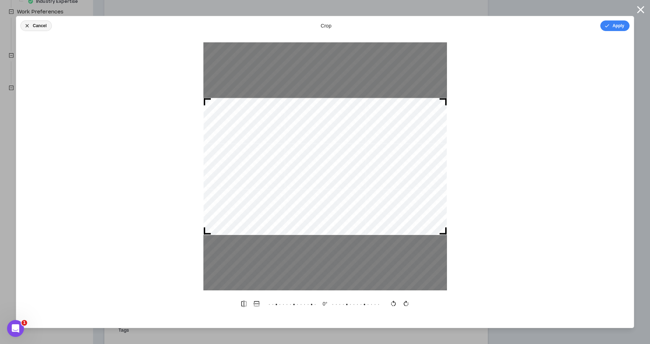
click at [38, 26] on button "Cancel" at bounding box center [35, 25] width 31 height 11
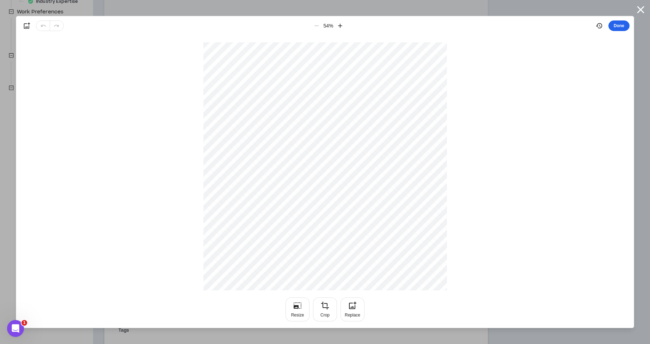
click at [625, 26] on button "Done" at bounding box center [619, 25] width 21 height 11
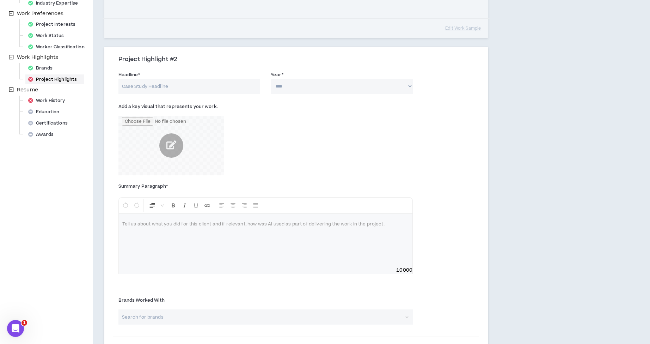
scroll to position [209, 0]
click at [219, 85] on input "Headline *" at bounding box center [189, 86] width 142 height 15
type input "SlimFast"
select select "****"
click at [222, 228] on div at bounding box center [266, 240] width 294 height 53
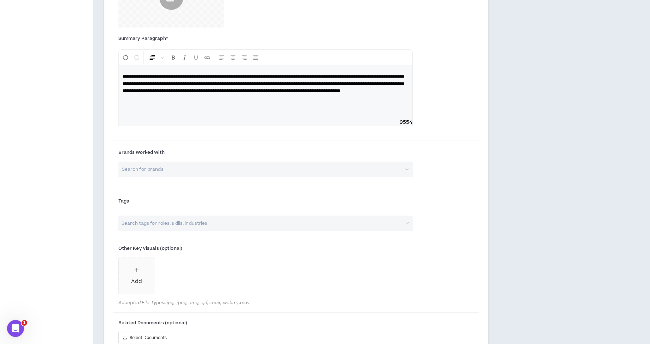
scroll to position [359, 0]
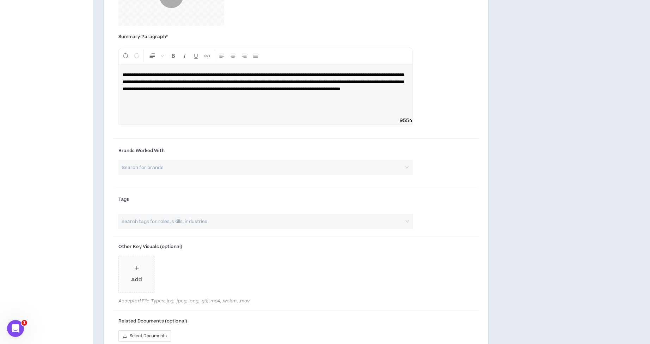
click at [221, 166] on input "search" at bounding box center [263, 167] width 282 height 15
type input "SlimFast"
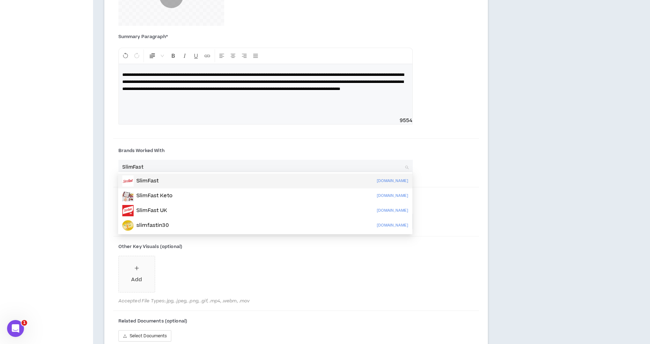
click at [151, 185] on div "SlimFast" at bounding box center [140, 180] width 36 height 11
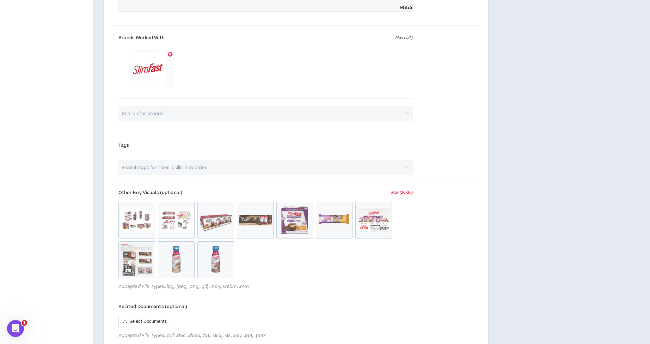
scroll to position [472, 0]
click at [186, 108] on input "search" at bounding box center [263, 112] width 282 height 15
type input "Slimfas"
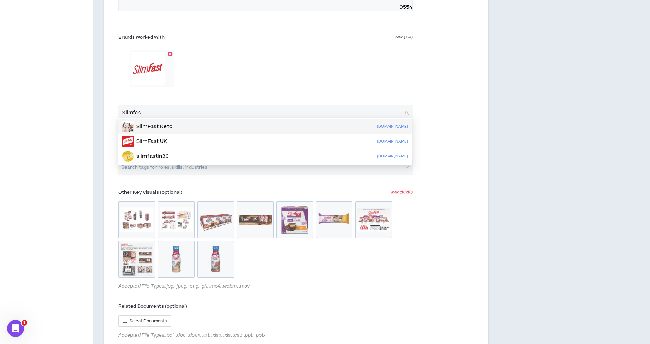
click at [141, 127] on p "SlimFast Keto" at bounding box center [154, 126] width 36 height 7
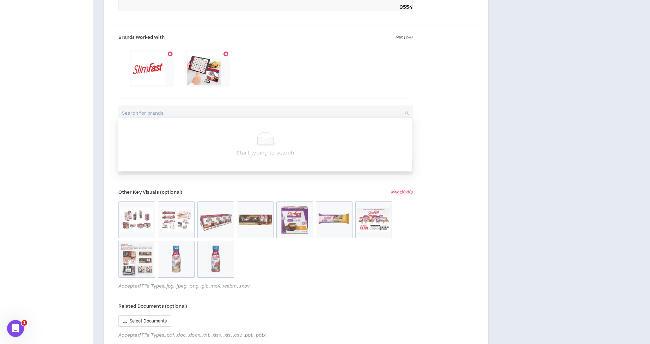
click at [175, 109] on input "search" at bounding box center [263, 112] width 282 height 15
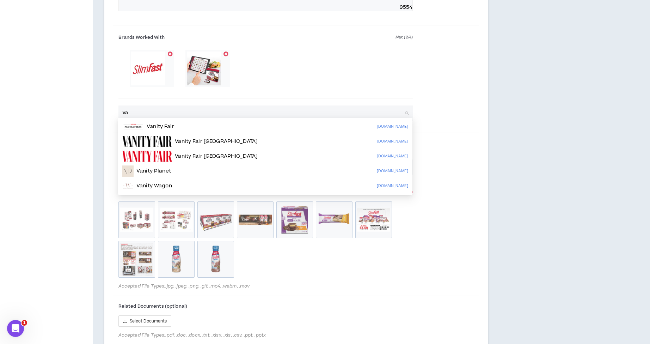
type input "V"
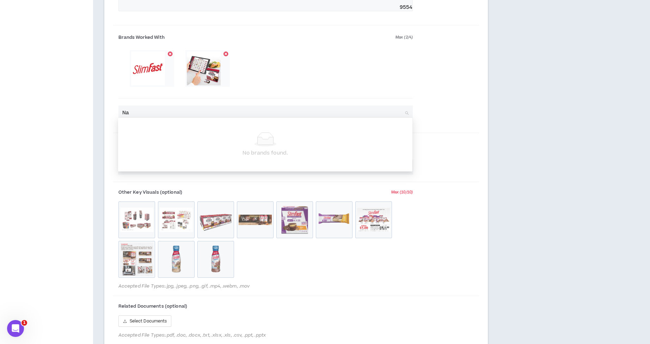
type input "N"
click at [375, 59] on div at bounding box center [265, 77] width 294 height 54
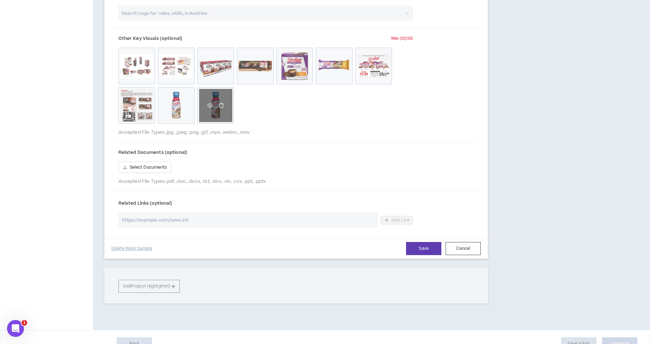
scroll to position [626, 0]
click at [206, 219] on input "url" at bounding box center [248, 219] width 260 height 15
paste input "https://slimfast.com"
type input "https://slimfast.com"
click at [426, 244] on button "Save" at bounding box center [423, 248] width 35 height 13
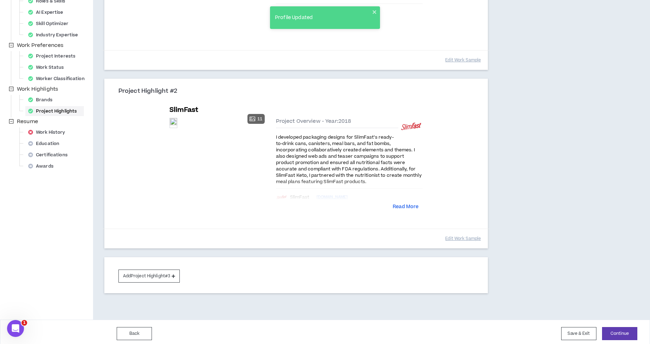
scroll to position [177, 0]
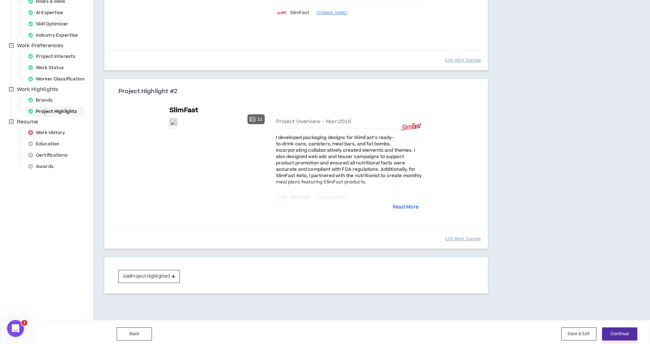
click at [624, 330] on button "Continue" at bounding box center [619, 333] width 35 height 13
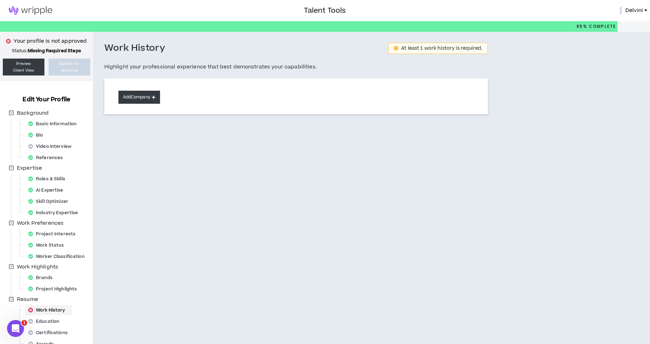
click at [148, 93] on button "Add Company" at bounding box center [139, 97] width 42 height 13
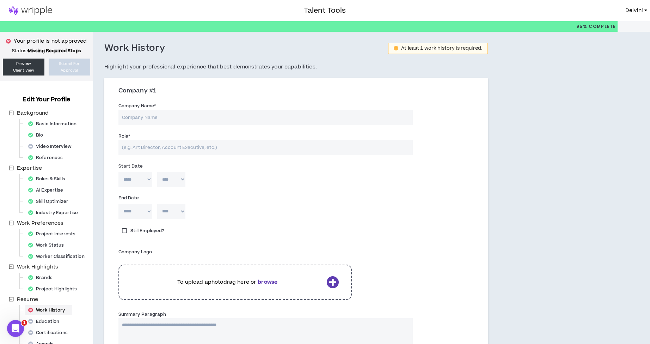
click at [175, 120] on input "Company Name *" at bounding box center [265, 117] width 294 height 15
type input "SlimFast"
click at [179, 144] on input "Role *" at bounding box center [265, 147] width 294 height 15
type input "Graphic Designer"
select select "*"
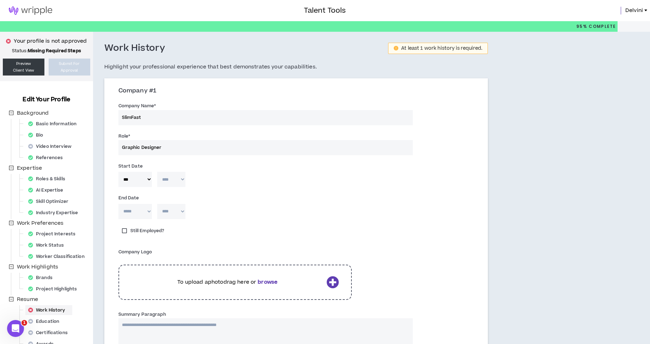
select select "****"
select select "**"
select select "****"
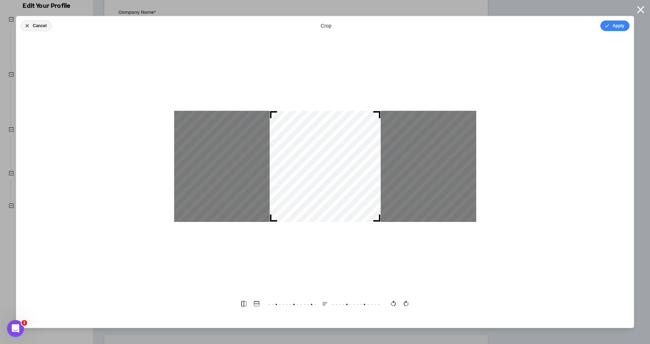
click at [26, 28] on icon "button" at bounding box center [27, 26] width 6 height 6
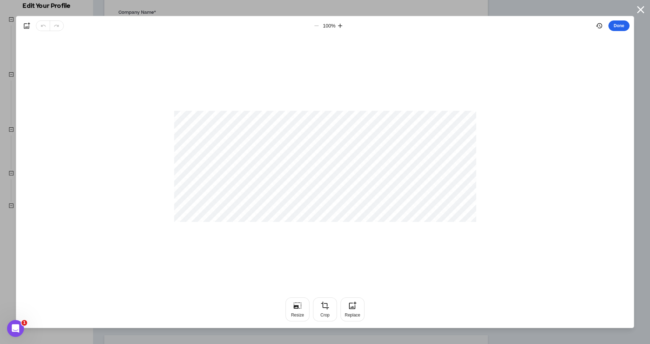
click at [620, 28] on button "Done" at bounding box center [619, 25] width 21 height 11
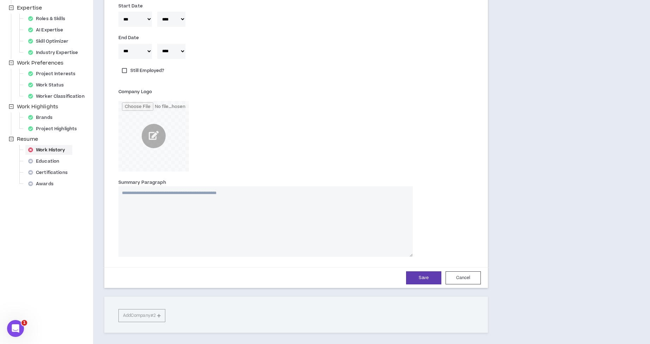
scroll to position [163, 0]
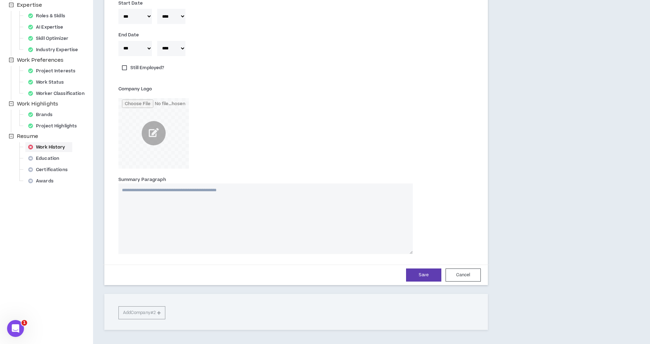
click at [140, 197] on textarea "Summary Paragraph" at bounding box center [265, 218] width 294 height 71
paste textarea "**********"
type textarea "**********"
drag, startPoint x: 179, startPoint y: 192, endPoint x: 115, endPoint y: 184, distance: 65.0
click at [115, 184] on div "**********" at bounding box center [265, 215] width 305 height 78
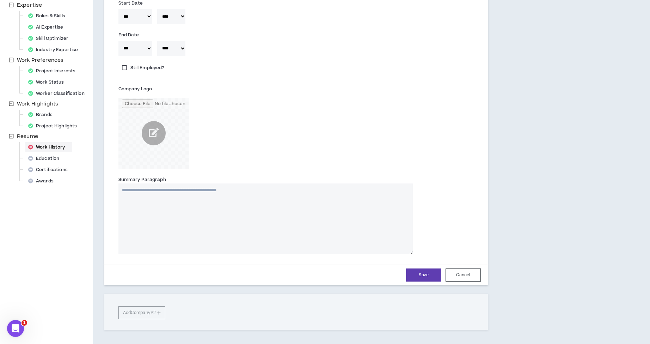
click at [137, 191] on textarea "Summary Paragraph" at bounding box center [265, 218] width 294 height 71
paste textarea "**********"
type textarea "**********"
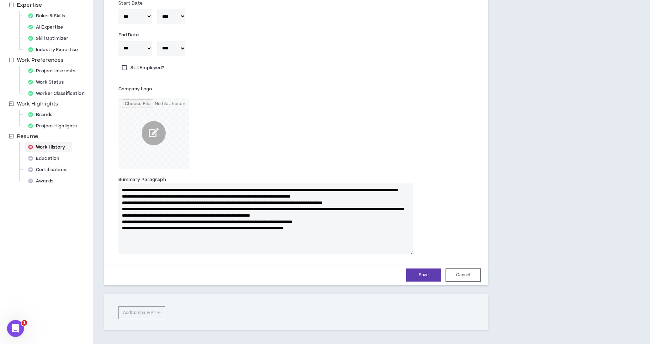
click at [129, 191] on textarea "**********" at bounding box center [265, 218] width 294 height 71
click at [213, 195] on textarea "**********" at bounding box center [265, 218] width 294 height 71
drag, startPoint x: 213, startPoint y: 196, endPoint x: 109, endPoint y: 185, distance: 104.3
click at [109, 185] on div "Company #1 Company Name * SlimFast Role * Graphic Designer Start Date ***** ***…" at bounding box center [296, 101] width 384 height 368
drag, startPoint x: 126, startPoint y: 201, endPoint x: 134, endPoint y: 200, distance: 8.2
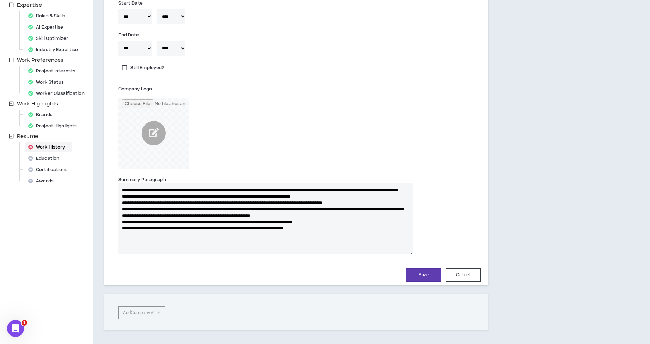
click at [126, 201] on textarea "**********" at bounding box center [265, 218] width 294 height 71
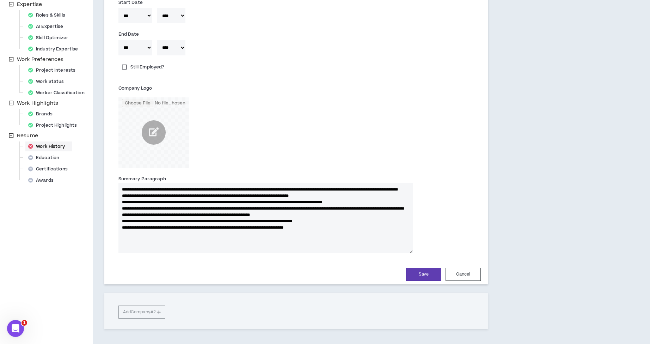
type textarea "**********"
click at [126, 214] on textarea "**********" at bounding box center [265, 218] width 294 height 71
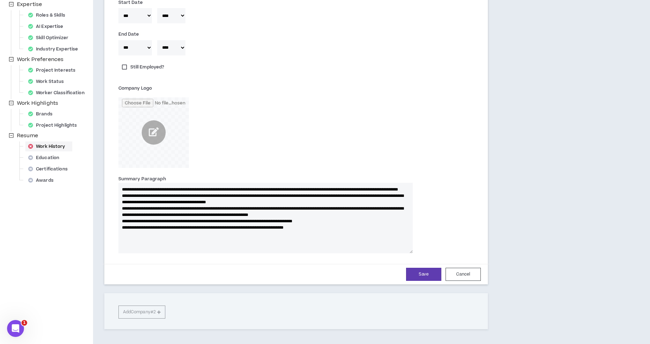
type textarea "**********"
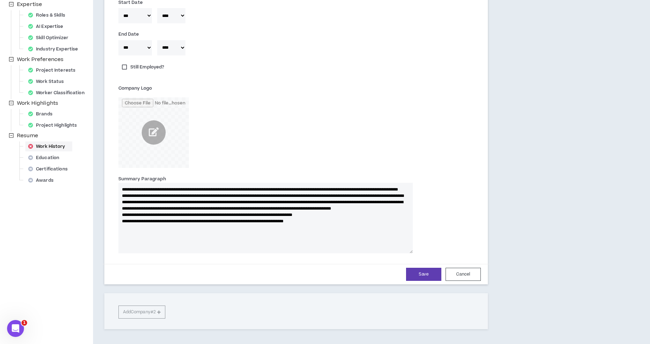
type textarea "**********"
click at [126, 228] on textarea "**********" at bounding box center [265, 218] width 294 height 71
type textarea "**********"
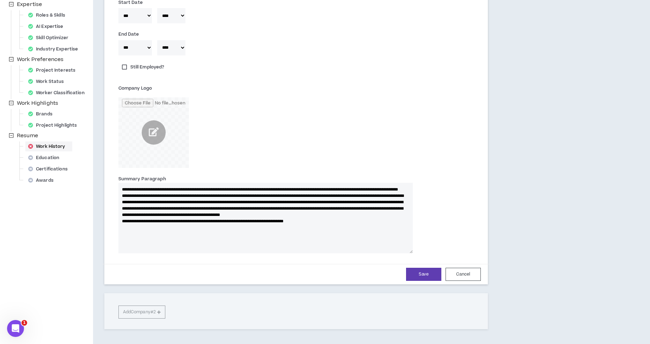
click at [126, 232] on textarea "**********" at bounding box center [265, 218] width 294 height 71
type textarea "**********"
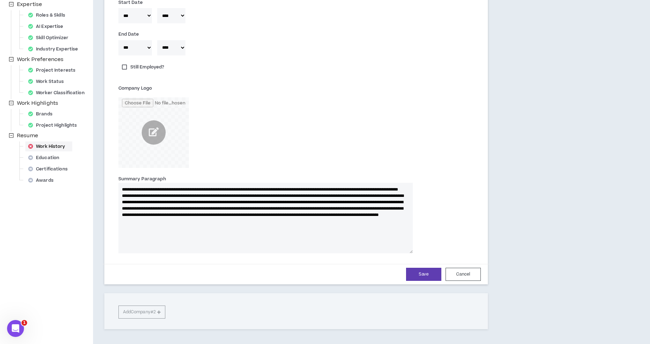
type textarea "**********"
click at [122, 201] on textarea "**********" at bounding box center [265, 218] width 294 height 71
type textarea "**********"
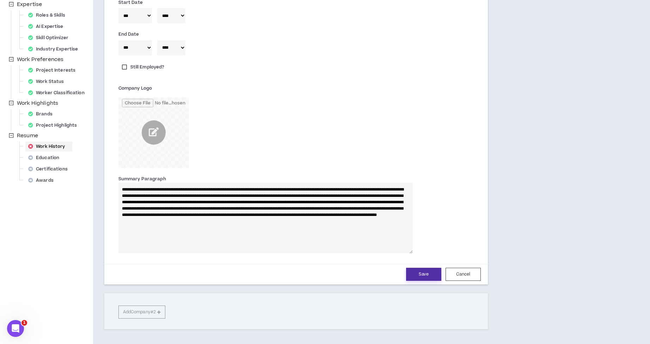
click at [426, 275] on button "Save" at bounding box center [423, 274] width 35 height 13
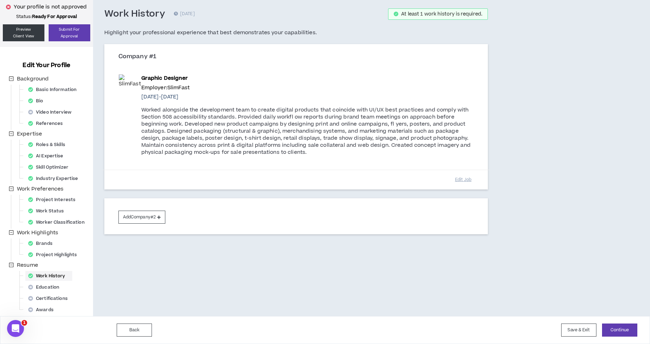
scroll to position [34, 0]
click at [623, 332] on button "Continue" at bounding box center [619, 329] width 35 height 13
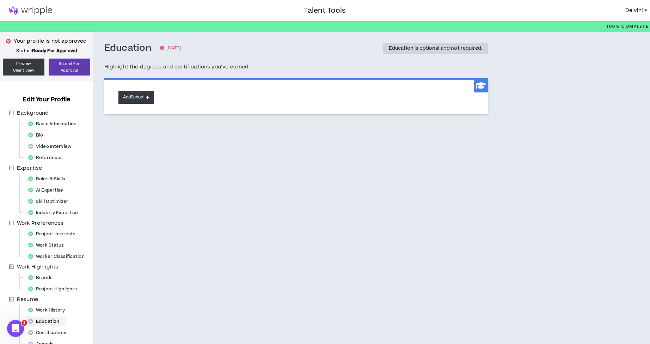
click at [133, 97] on button "Add School" at bounding box center [136, 97] width 36 height 13
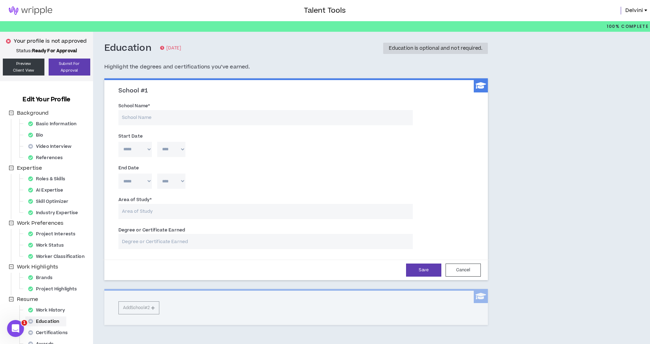
click at [167, 119] on input "School Name *" at bounding box center [265, 117] width 294 height 15
type input "f"
type input "Florida Agriculture and Mechanical University"
select select "*"
select select "****"
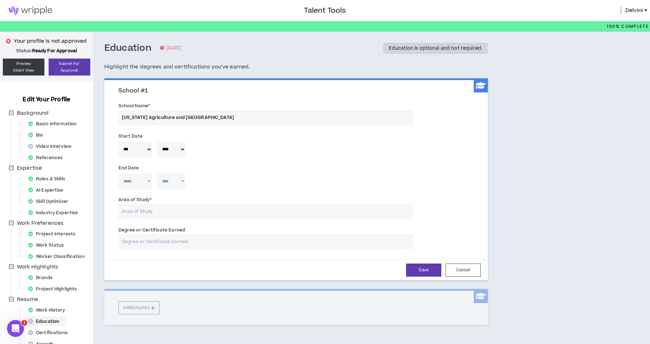
select select "*"
select select "****"
click at [173, 211] on input "Area of Study *" at bounding box center [265, 211] width 294 height 15
type input "Gra"
type input "Graphi"
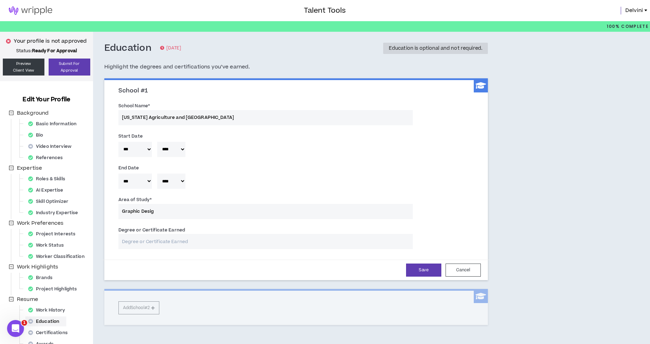
type input "Graphic Design"
click at [172, 243] on input "Degree or Certificate Earned" at bounding box center [265, 241] width 294 height 15
type input "Ba"
type input "Bach"
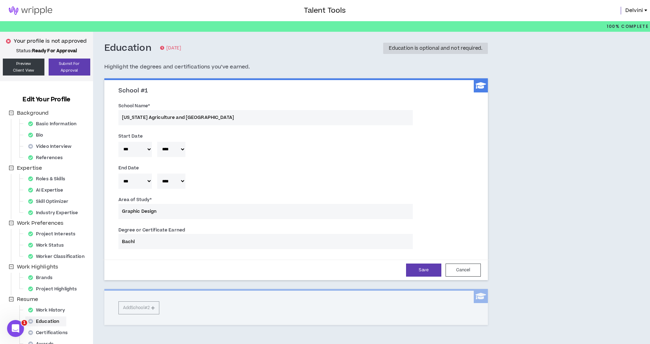
type input "Bachlo"
type input "Bachlor"
type input "Bachelor"
type input "Bachelor of"
type input "Bachelor of Science"
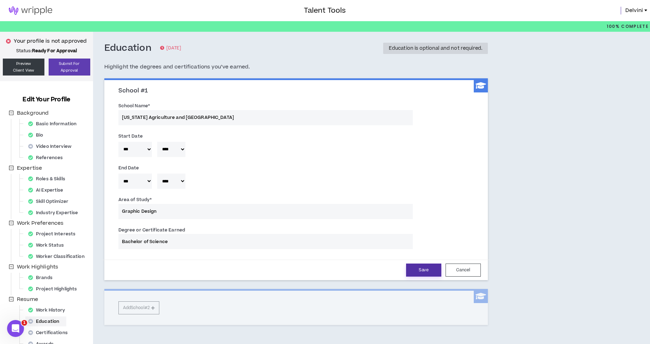
type input "Bachelor of Science"
click at [422, 269] on button "Save" at bounding box center [423, 269] width 35 height 13
select select "*"
select select "****"
select select "*"
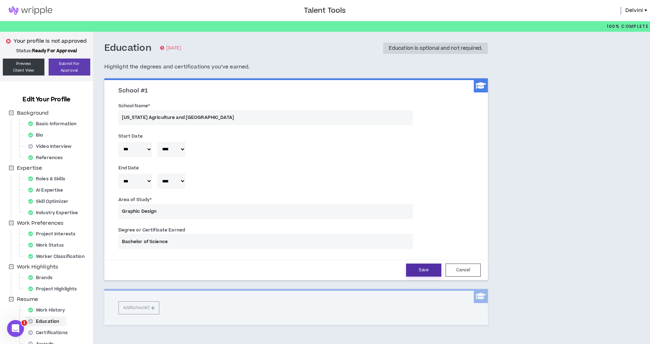
select select "****"
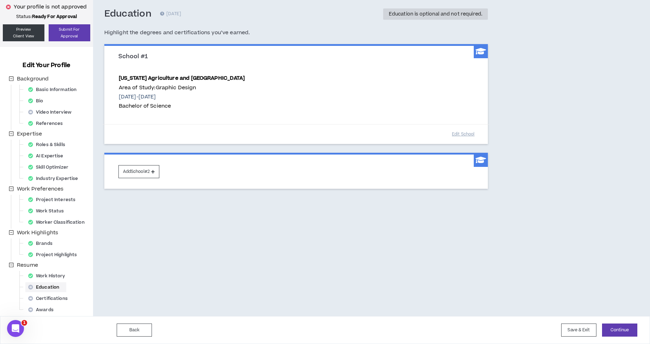
scroll to position [30, 0]
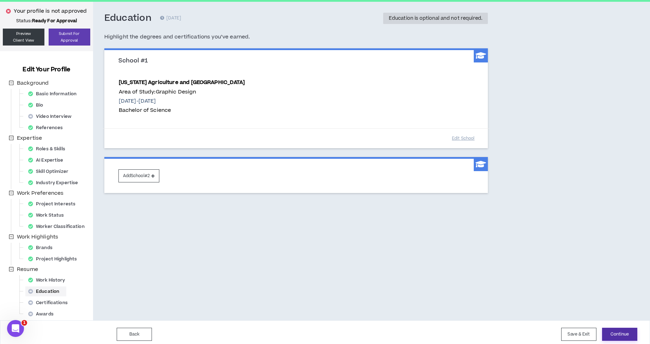
click at [624, 336] on button "Continue" at bounding box center [619, 334] width 35 height 13
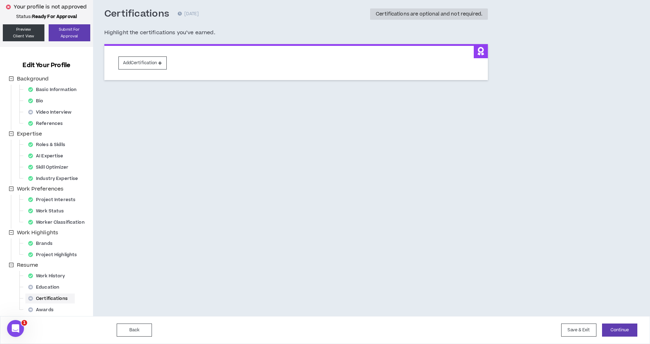
scroll to position [34, 0]
click at [617, 330] on button "Continue" at bounding box center [619, 329] width 35 height 13
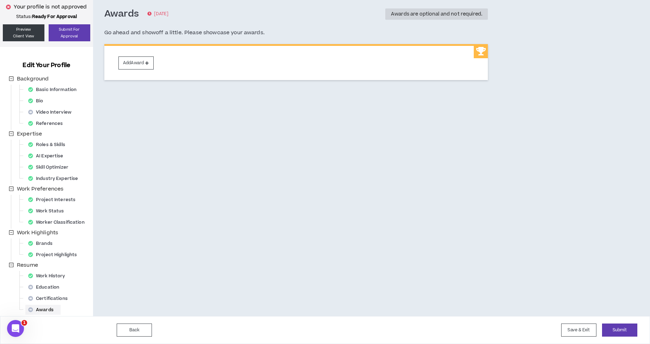
scroll to position [34, 0]
click at [621, 330] on button "Submit" at bounding box center [619, 329] width 35 height 13
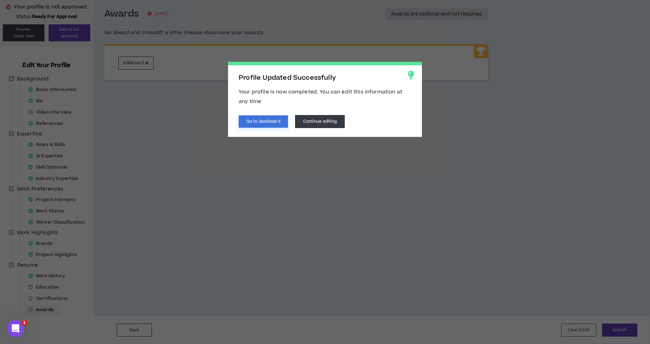
click at [275, 122] on button "Go to dashboard" at bounding box center [263, 121] width 49 height 12
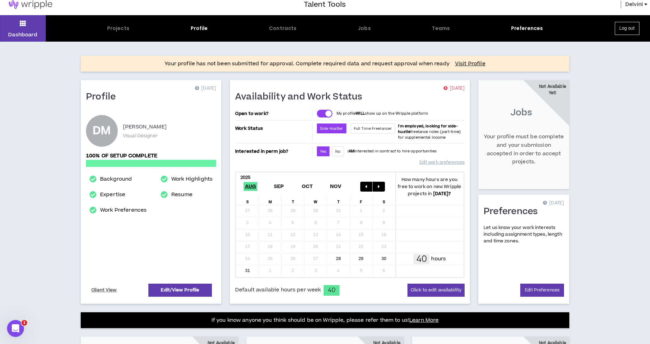
scroll to position [7, 0]
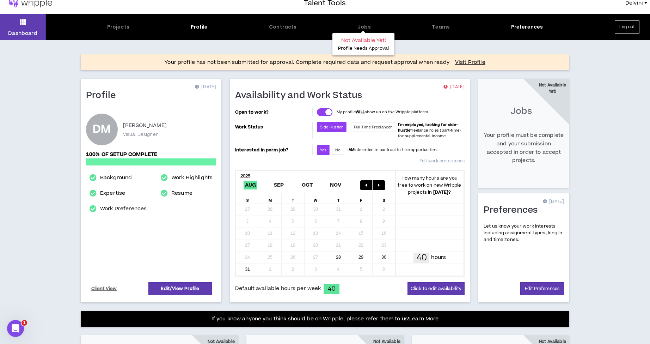
click at [363, 28] on div "Jobs" at bounding box center [364, 26] width 13 height 7
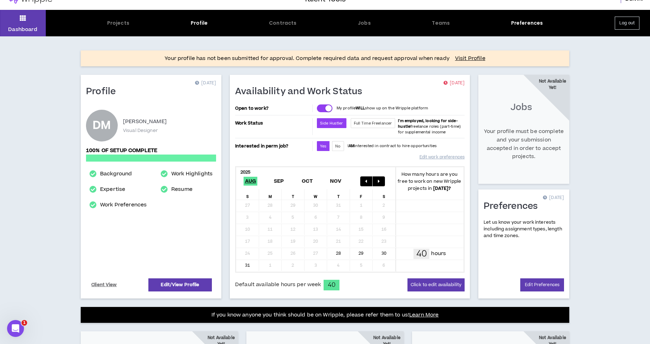
scroll to position [11, 0]
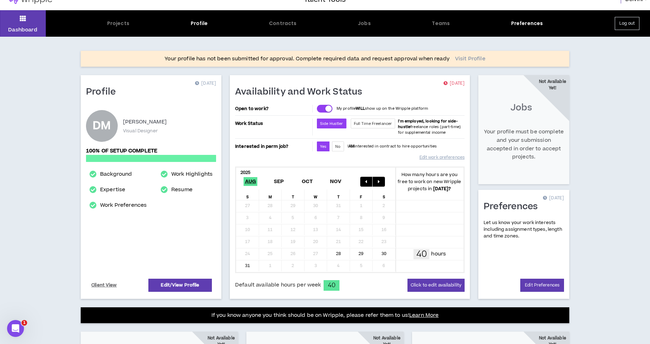
click at [466, 58] on link "Visit Profile" at bounding box center [470, 58] width 30 height 7
select select "*"
select select "US"
select select "*******"
select select "*"
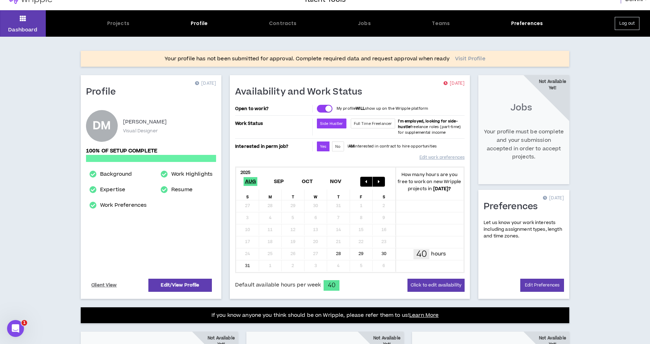
select select "**********"
select select "***"
select select "**********"
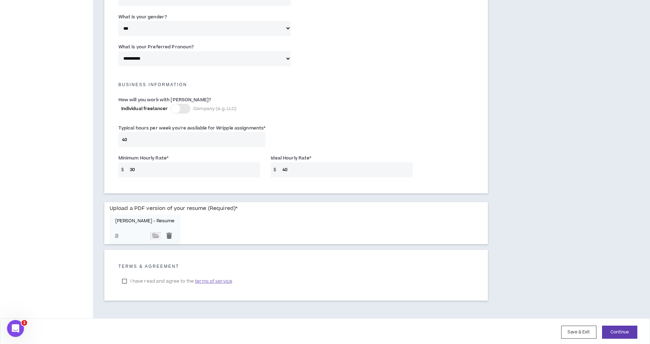
scroll to position [426, 0]
click at [623, 333] on button "Continue" at bounding box center [619, 332] width 35 height 13
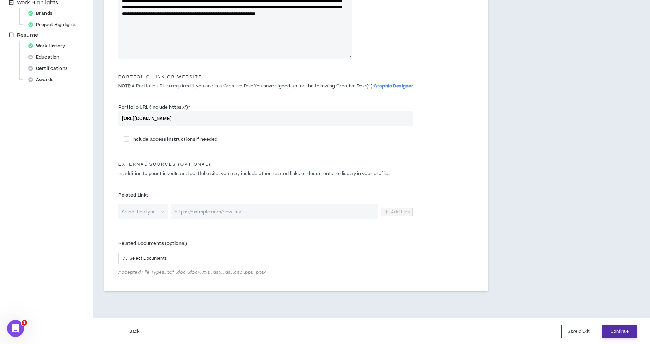
click at [620, 330] on button "Continue" at bounding box center [619, 331] width 35 height 13
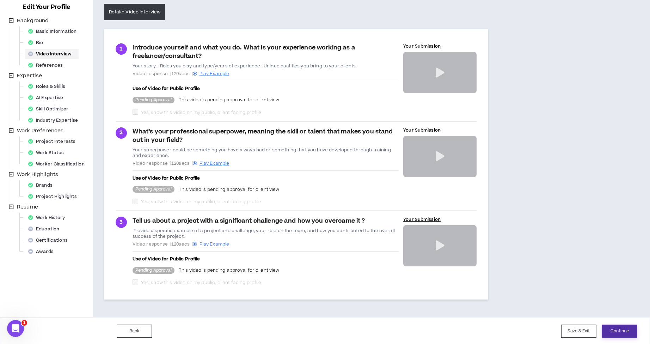
scroll to position [92, 0]
click at [620, 331] on button "Continue" at bounding box center [619, 331] width 35 height 13
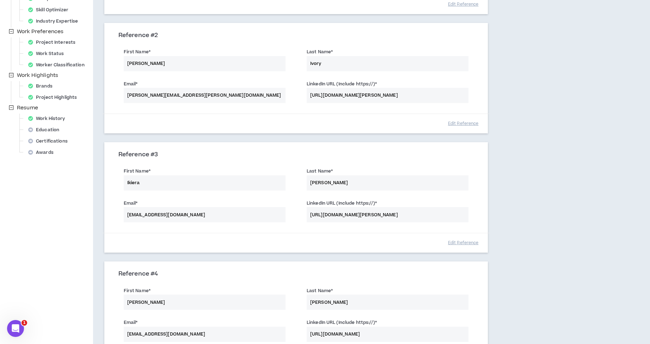
scroll to position [194, 0]
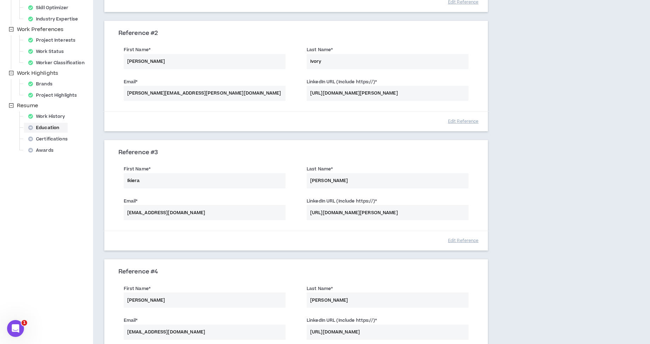
click at [48, 127] on div "Education" at bounding box center [45, 128] width 41 height 10
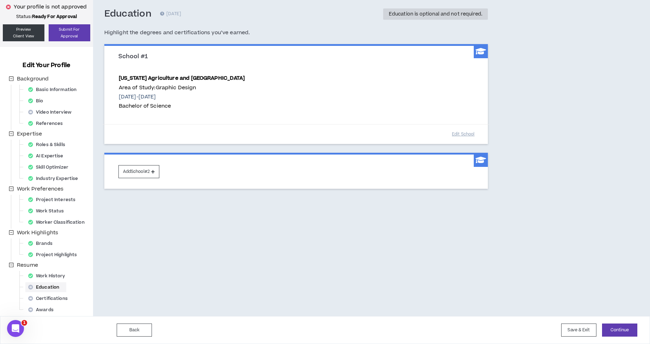
scroll to position [34, 0]
click at [623, 329] on button "Continue" at bounding box center [619, 329] width 35 height 13
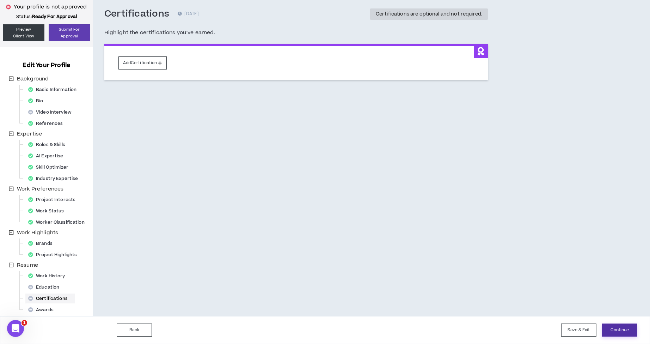
scroll to position [34, 0]
click at [625, 332] on button "Continue" at bounding box center [619, 329] width 35 height 13
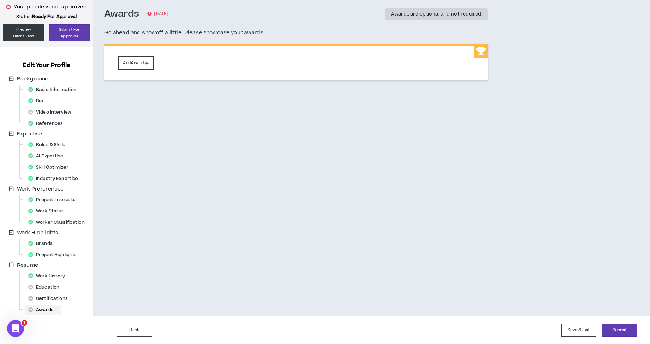
scroll to position [34, 0]
click at [626, 328] on button "Submit" at bounding box center [619, 329] width 35 height 13
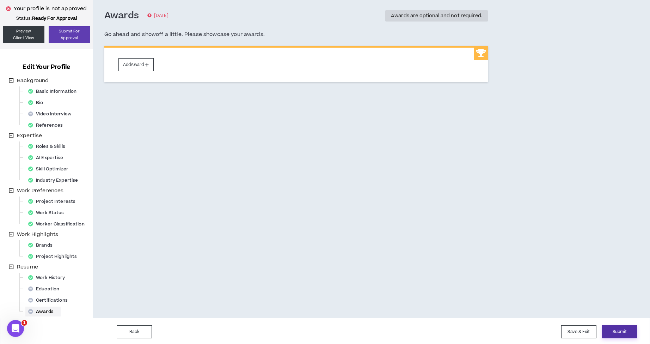
scroll to position [32, 0]
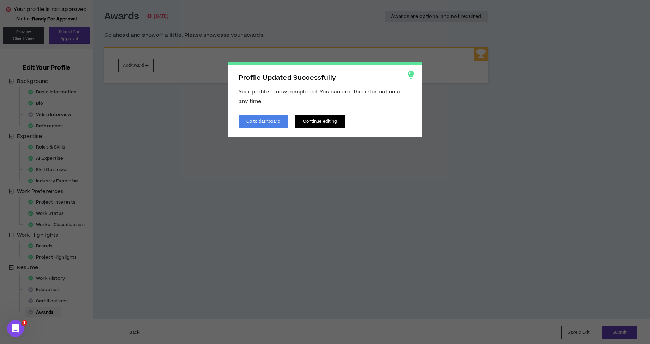
click at [324, 125] on button "Continue editing" at bounding box center [320, 121] width 50 height 13
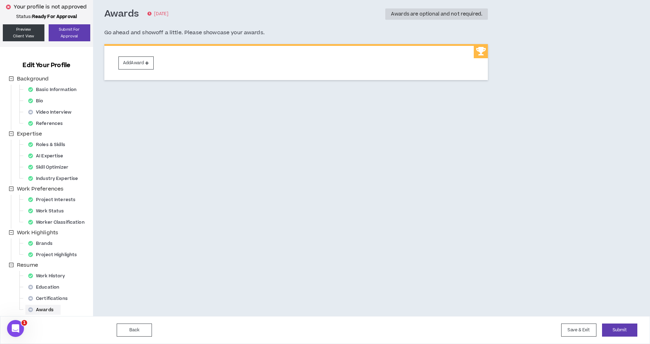
scroll to position [34, 0]
click at [627, 331] on button "Submit" at bounding box center [619, 329] width 35 height 13
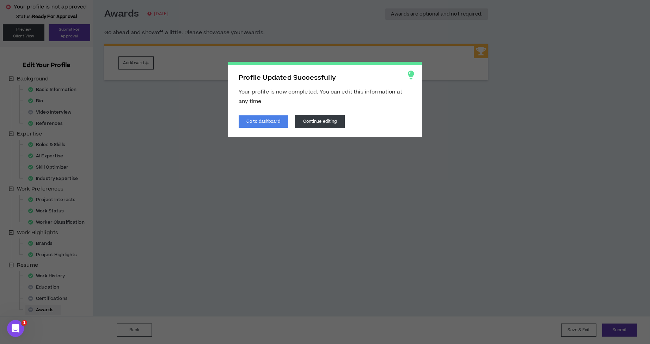
click at [454, 124] on span "Profile Updated Successfully Your profile is now completed. You can edit this i…" at bounding box center [325, 172] width 650 height 344
click at [413, 101] on div "Profile Updated Successfully Your profile is now completed. You can edit this i…" at bounding box center [325, 99] width 194 height 75
click at [328, 124] on button "Continue editing" at bounding box center [320, 121] width 50 height 13
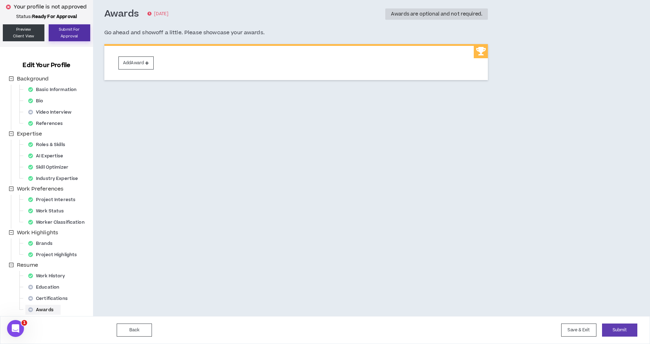
click at [77, 33] on button "Submit For Approval" at bounding box center [70, 32] width 42 height 17
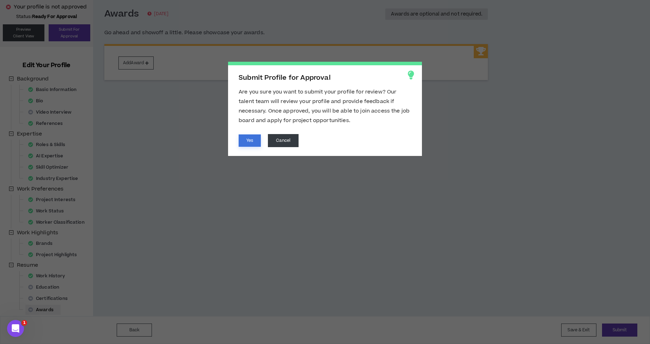
click at [252, 141] on button "Yes" at bounding box center [250, 140] width 22 height 12
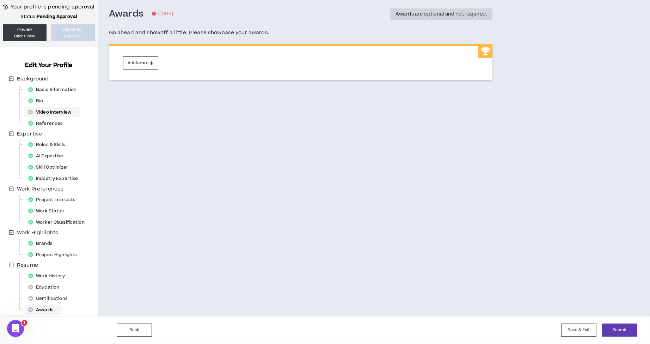
click at [52, 112] on div "Video Interview" at bounding box center [51, 112] width 53 height 10
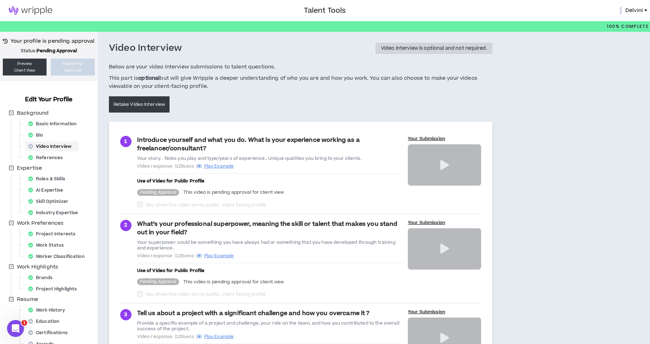
click at [38, 10] on img at bounding box center [30, 10] width 61 height 8
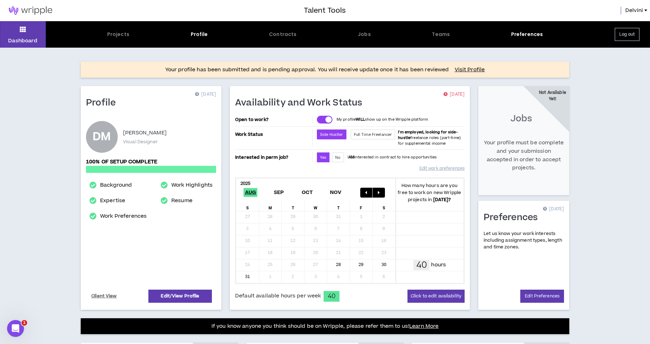
click at [627, 32] on button "Log out" at bounding box center [627, 34] width 25 height 13
